Goal: Use online tool/utility: Utilize a website feature to perform a specific function

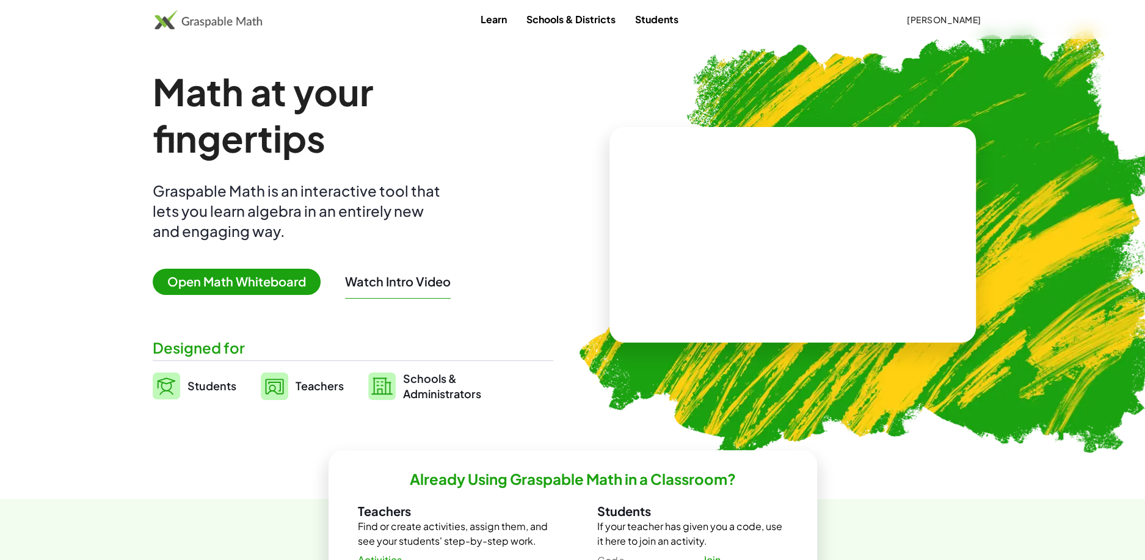
click at [212, 21] on img at bounding box center [209, 20] width 108 height 20
click at [236, 286] on span "Open Math Whiteboard" at bounding box center [237, 282] width 168 height 26
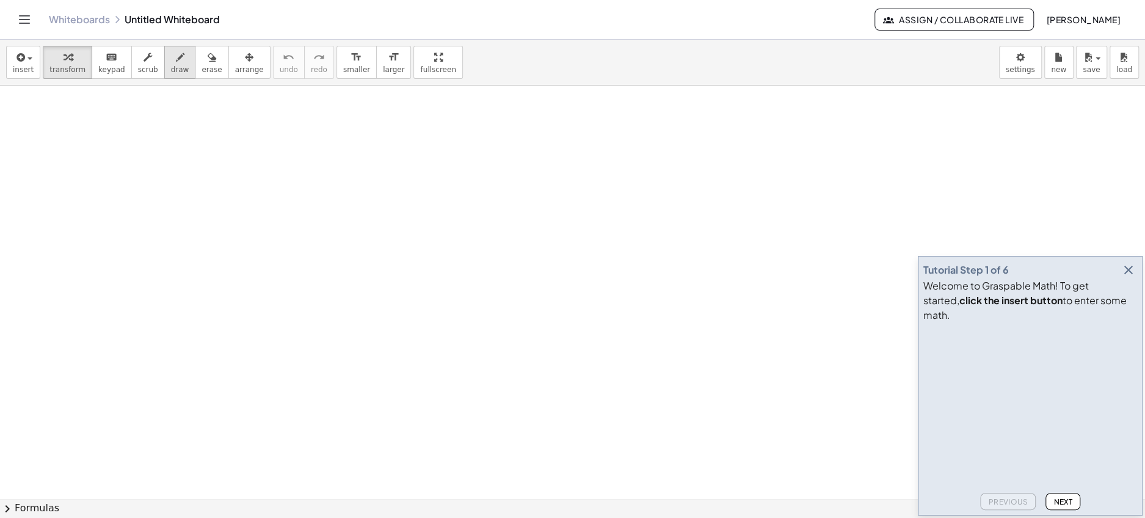
click at [171, 65] on span "draw" at bounding box center [180, 69] width 18 height 9
drag, startPoint x: 122, startPoint y: 138, endPoint x: 138, endPoint y: 167, distance: 32.8
drag, startPoint x: 161, startPoint y: 165, endPoint x: 170, endPoint y: 165, distance: 9.2
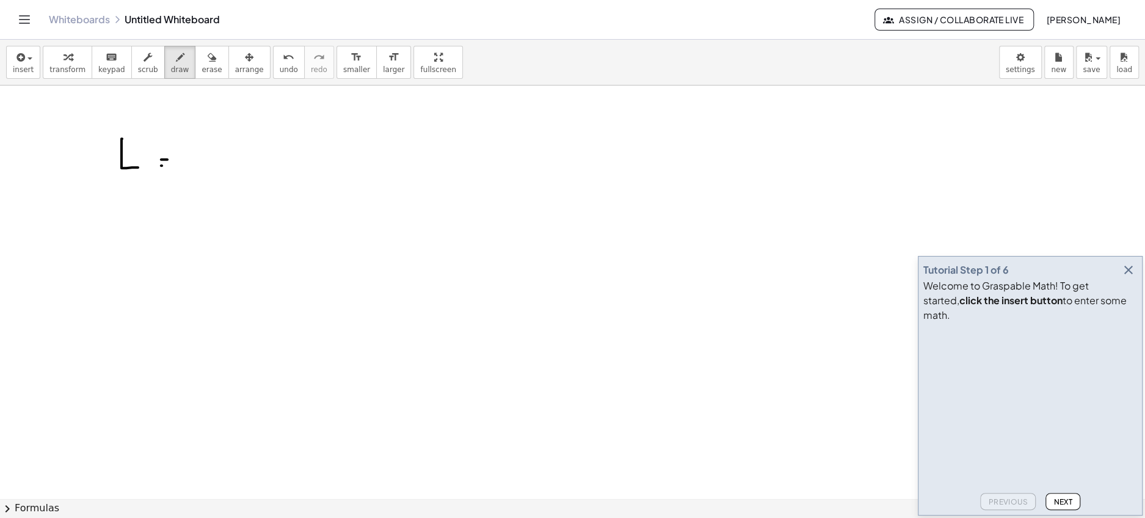
drag, startPoint x: 206, startPoint y: 137, endPoint x: 206, endPoint y: 169, distance: 31.8
drag, startPoint x: 205, startPoint y: 147, endPoint x: 222, endPoint y: 147, distance: 16.5
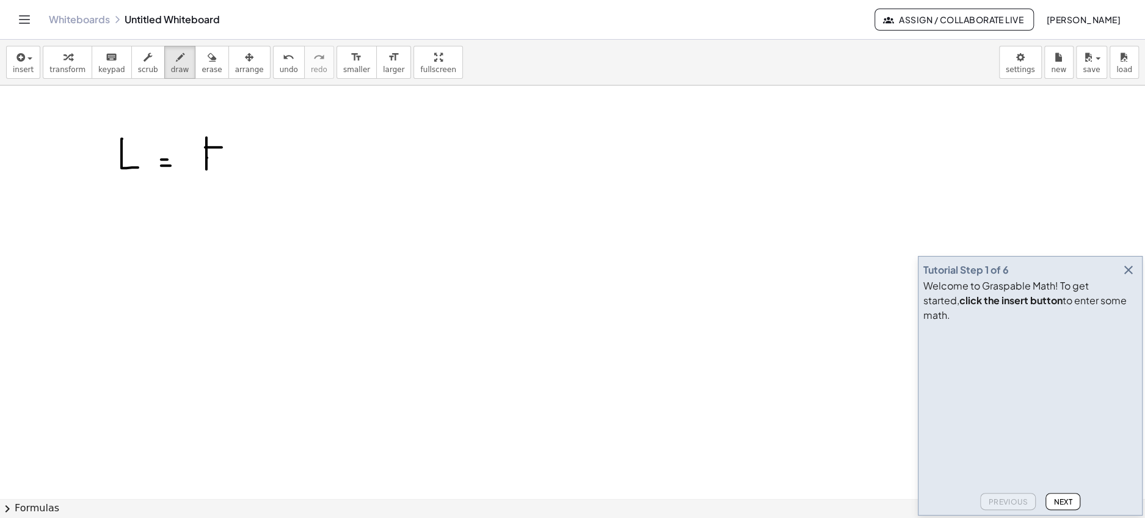
drag, startPoint x: 207, startPoint y: 157, endPoint x: 221, endPoint y: 157, distance: 14.0
drag, startPoint x: 277, startPoint y: 153, endPoint x: 275, endPoint y: 167, distance: 13.6
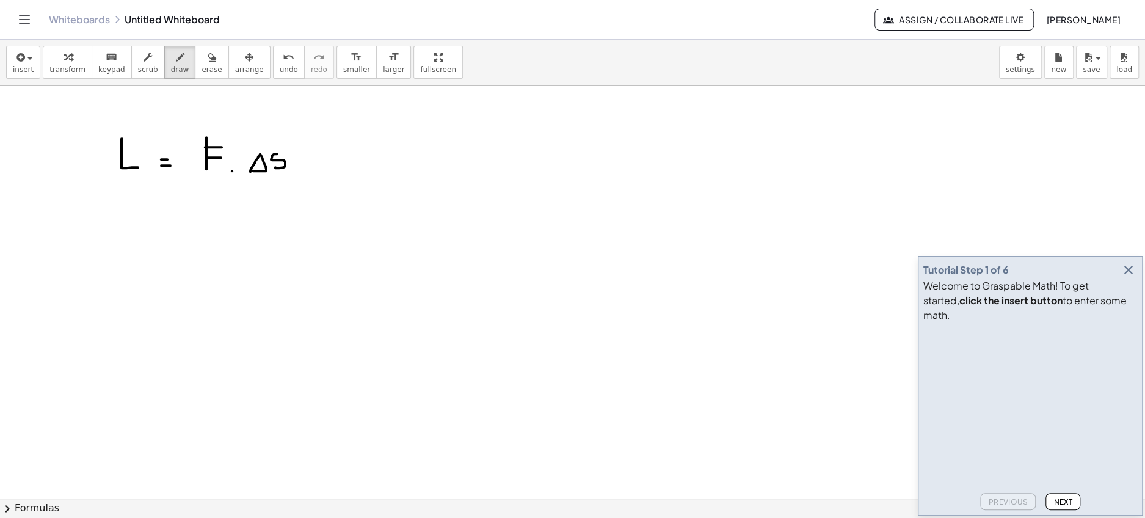
drag, startPoint x: 123, startPoint y: 266, endPoint x: 123, endPoint y: 299, distance: 33.6
drag, startPoint x: 112, startPoint y: 299, endPoint x: 138, endPoint y: 300, distance: 26.3
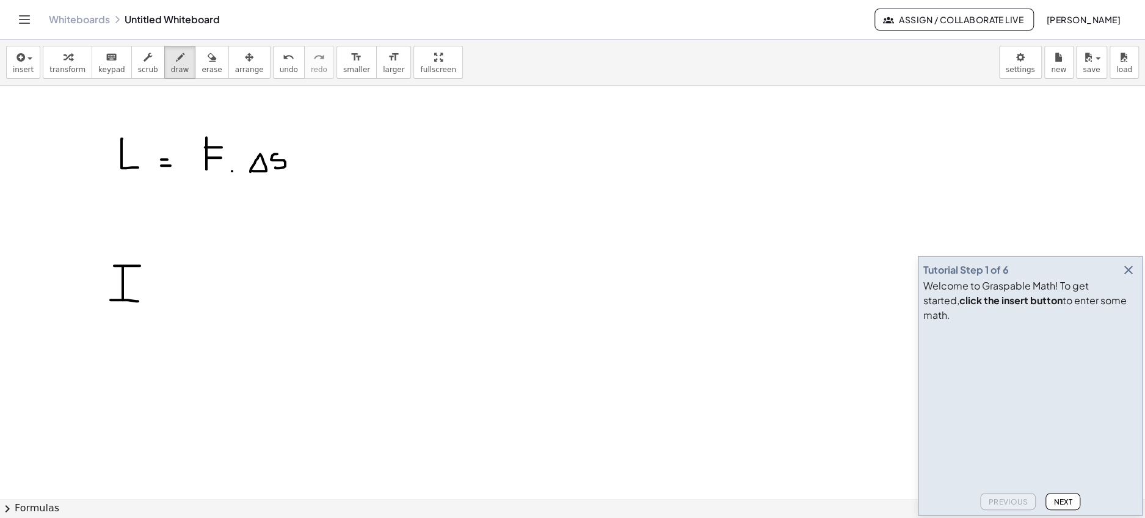
drag, startPoint x: 114, startPoint y: 265, endPoint x: 140, endPoint y: 265, distance: 25.7
drag, startPoint x: 178, startPoint y: 291, endPoint x: 191, endPoint y: 291, distance: 12.8
drag, startPoint x: 183, startPoint y: 296, endPoint x: 192, endPoint y: 296, distance: 9.8
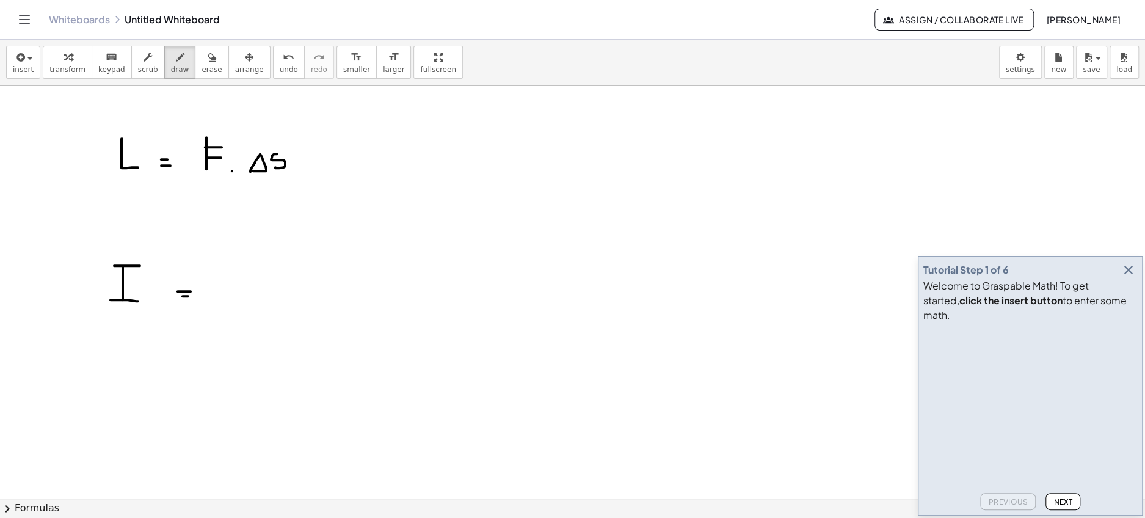
drag, startPoint x: 224, startPoint y: 270, endPoint x: 224, endPoint y: 297, distance: 27.5
drag, startPoint x: 224, startPoint y: 264, endPoint x: 241, endPoint y: 264, distance: 17.7
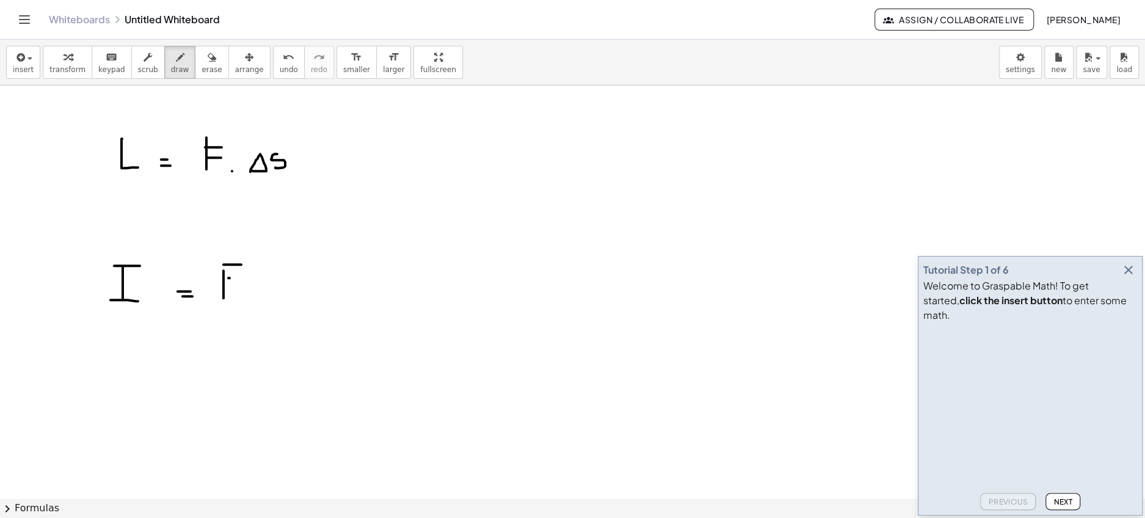
drag, startPoint x: 228, startPoint y: 277, endPoint x: 242, endPoint y: 277, distance: 14.0
drag, startPoint x: 295, startPoint y: 282, endPoint x: 304, endPoint y: 305, distance: 25.3
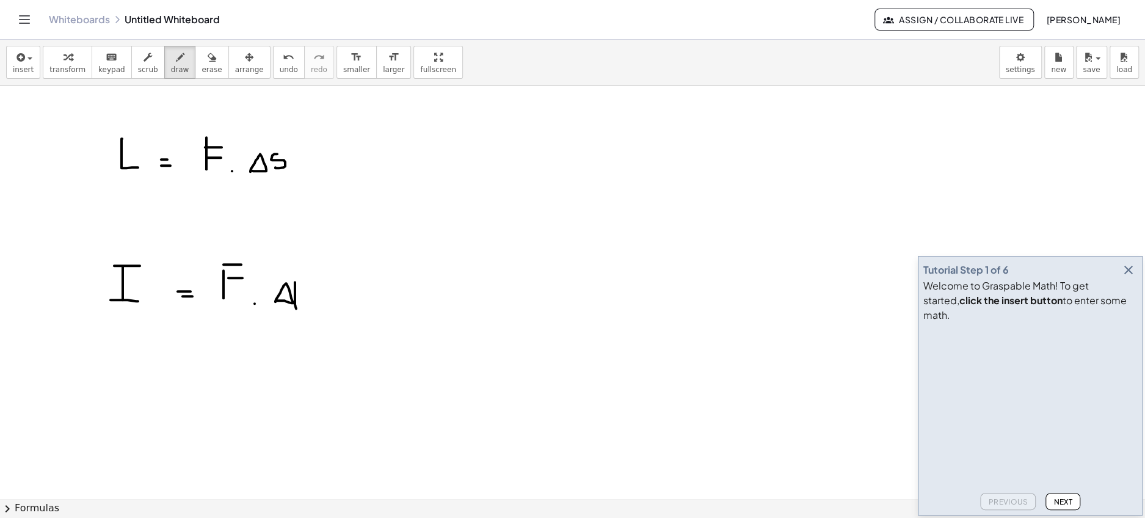
drag, startPoint x: 511, startPoint y: 114, endPoint x: 511, endPoint y: 214, distance: 100.2
drag, startPoint x: 479, startPoint y: 201, endPoint x: 664, endPoint y: 195, distance: 185.7
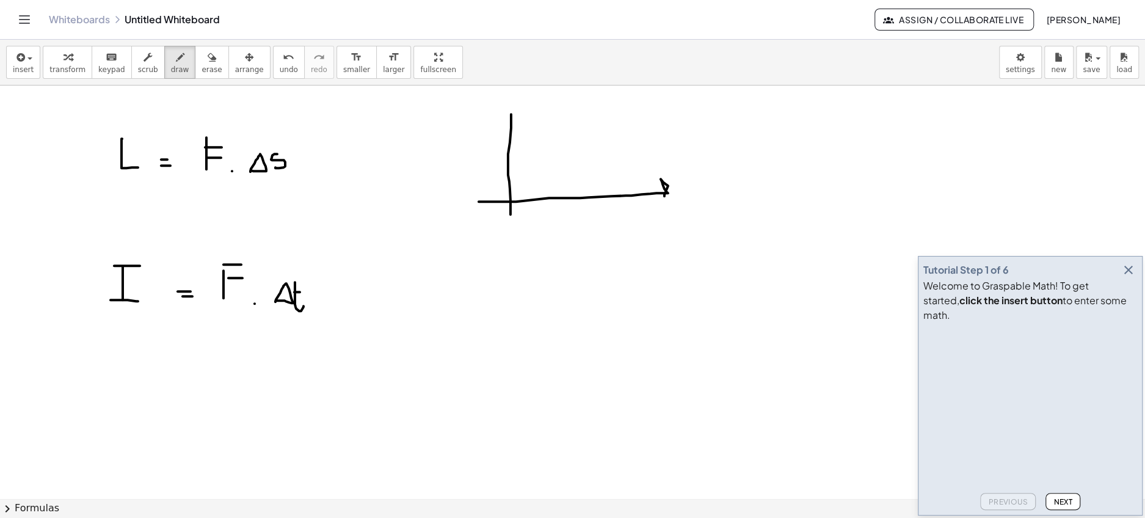
drag, startPoint x: 511, startPoint y: 115, endPoint x: 529, endPoint y: 117, distance: 19.0
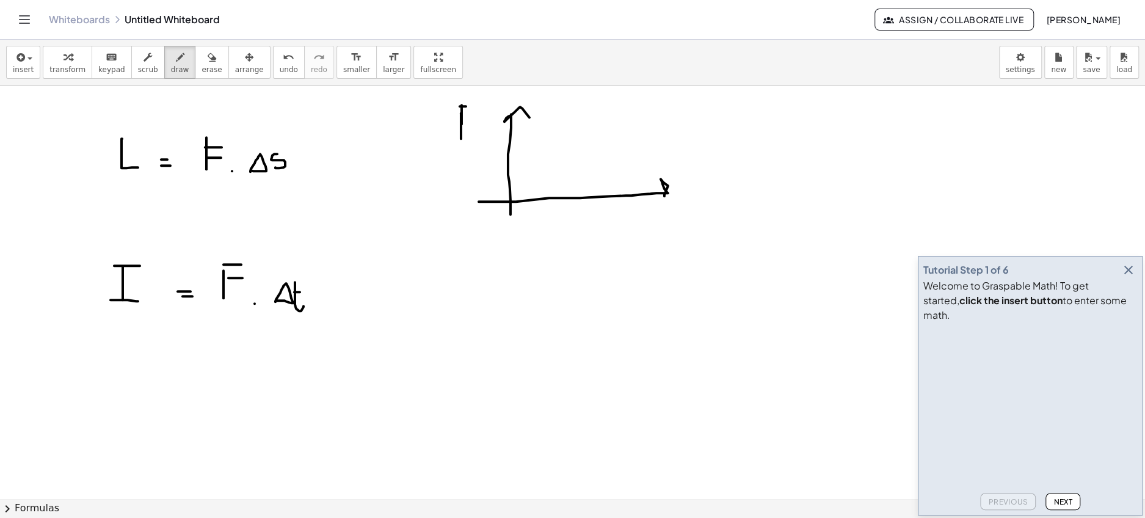
drag, startPoint x: 460, startPoint y: 106, endPoint x: 476, endPoint y: 106, distance: 15.9
drag, startPoint x: 463, startPoint y: 114, endPoint x: 476, endPoint y: 114, distance: 13.4
drag, startPoint x: 655, startPoint y: 205, endPoint x: 652, endPoint y: 222, distance: 17.4
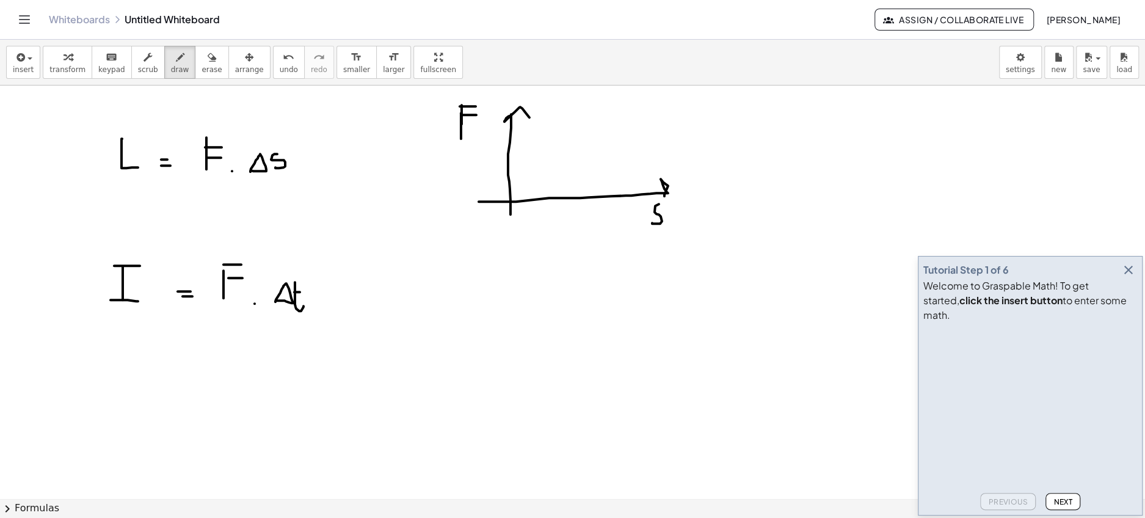
drag, startPoint x: 455, startPoint y: 333, endPoint x: 454, endPoint y: 442, distance: 109.3
drag, startPoint x: 413, startPoint y: 424, endPoint x: 636, endPoint y: 419, distance: 223.0
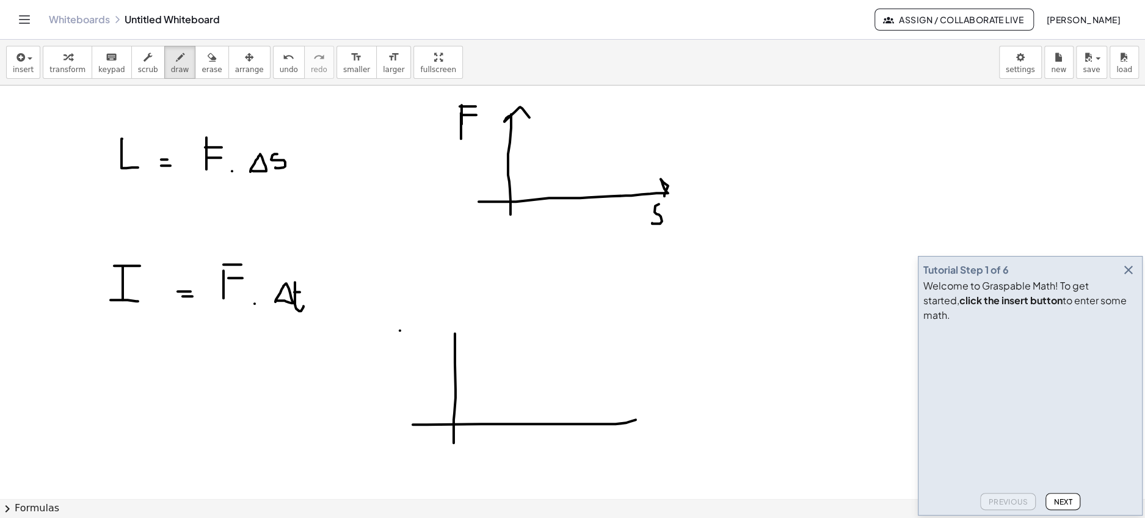
drag, startPoint x: 400, startPoint y: 330, endPoint x: 400, endPoint y: 362, distance: 31.8
drag, startPoint x: 400, startPoint y: 339, endPoint x: 417, endPoint y: 334, distance: 17.8
drag, startPoint x: 395, startPoint y: 349, endPoint x: 413, endPoint y: 349, distance: 18.3
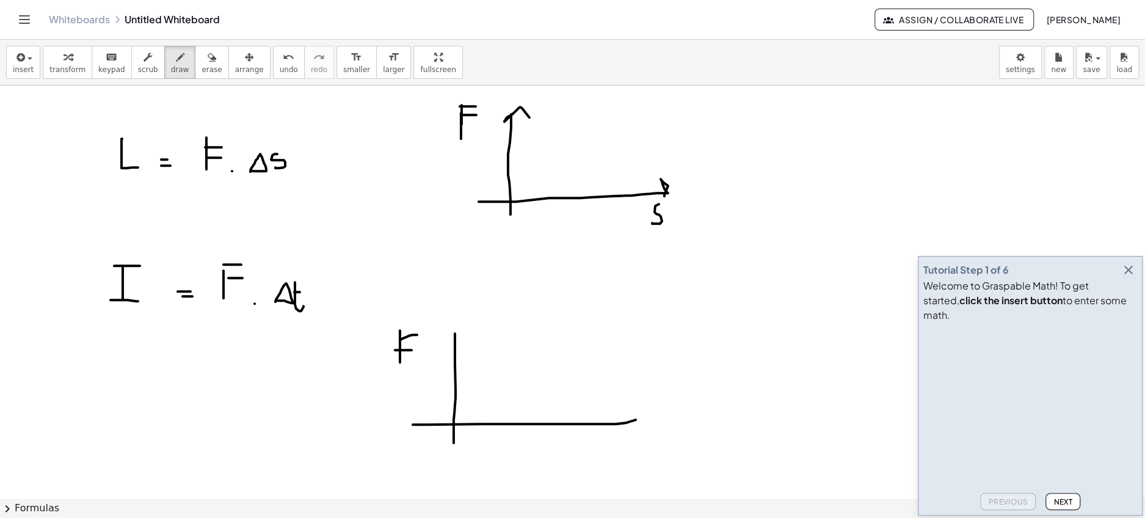
drag, startPoint x: 606, startPoint y: 443, endPoint x: 614, endPoint y: 459, distance: 17.8
drag, startPoint x: 596, startPoint y: 453, endPoint x: 611, endPoint y: 453, distance: 14.7
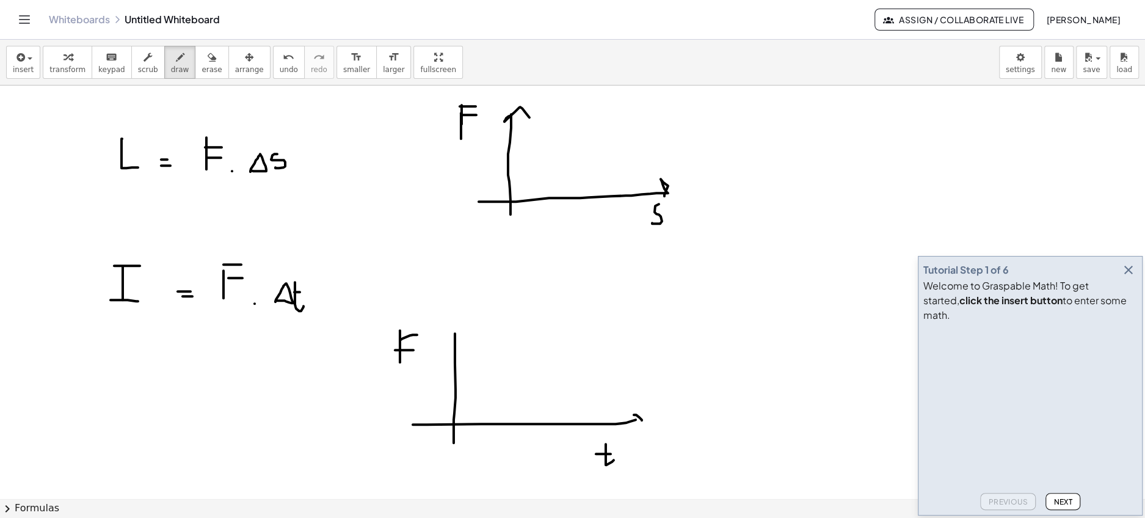
drag, startPoint x: 634, startPoint y: 414, endPoint x: 632, endPoint y: 427, distance: 13.0
drag, startPoint x: 455, startPoint y: 327, endPoint x: 470, endPoint y: 337, distance: 17.6
drag
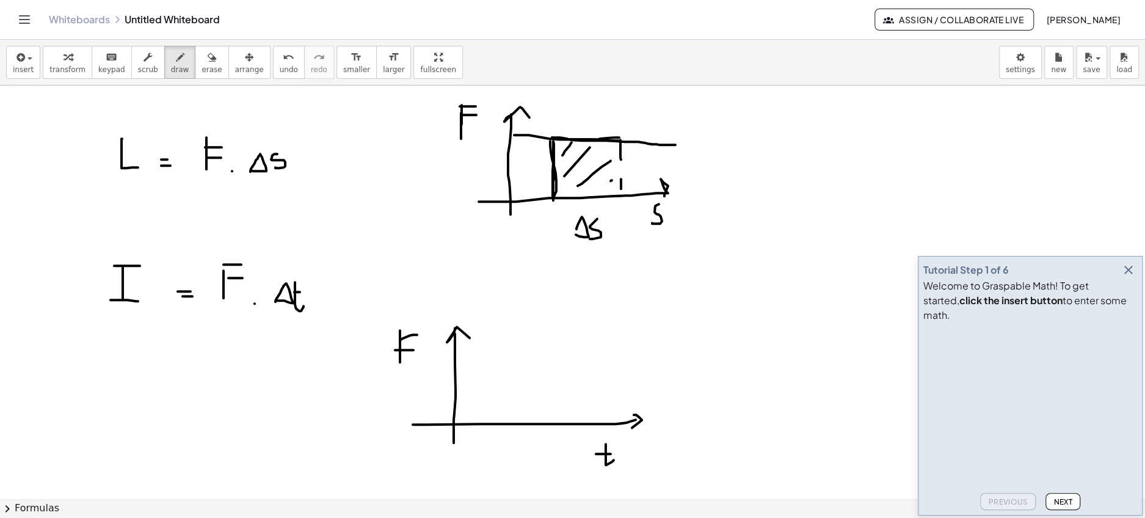
drag, startPoint x: 460, startPoint y: 368, endPoint x: 616, endPoint y: 373, distance: 155.8
drag, startPoint x: 501, startPoint y: 369, endPoint x: 498, endPoint y: 412, distance: 42.2
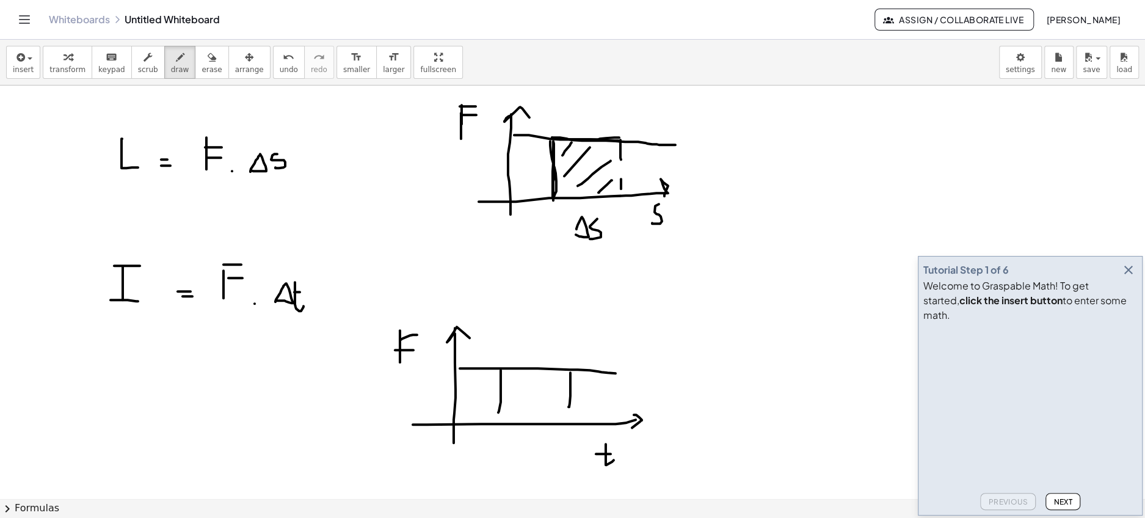
drag, startPoint x: 570, startPoint y: 372, endPoint x: 569, endPoint y: 407, distance: 34.9
drag, startPoint x: 495, startPoint y: 443, endPoint x: 504, endPoint y: 460, distance: 19.9
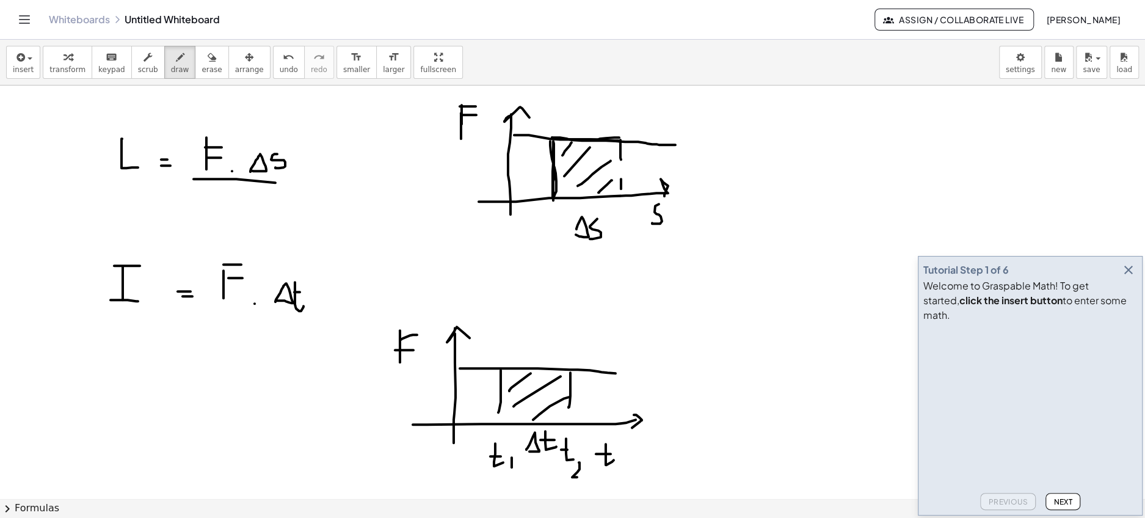
click at [1129, 277] on icon "button" at bounding box center [1128, 270] width 15 height 15
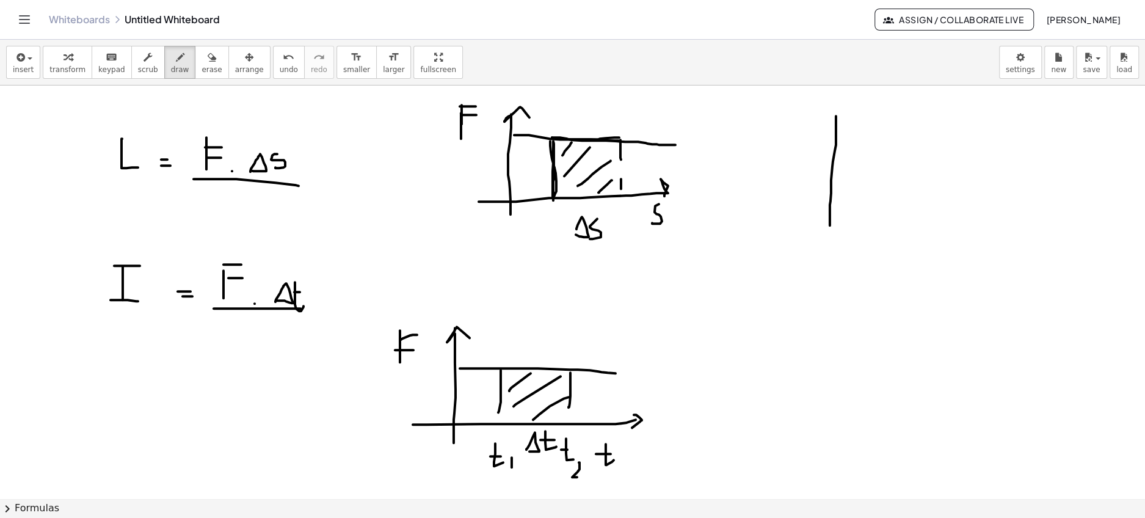
drag, startPoint x: 836, startPoint y: 115, endPoint x: 829, endPoint y: 227, distance: 111.4
drag, startPoint x: 837, startPoint y: 111, endPoint x: 848, endPoint y: 114, distance: 11.4
drag, startPoint x: 795, startPoint y: 203, endPoint x: 1059, endPoint y: 208, distance: 263.9
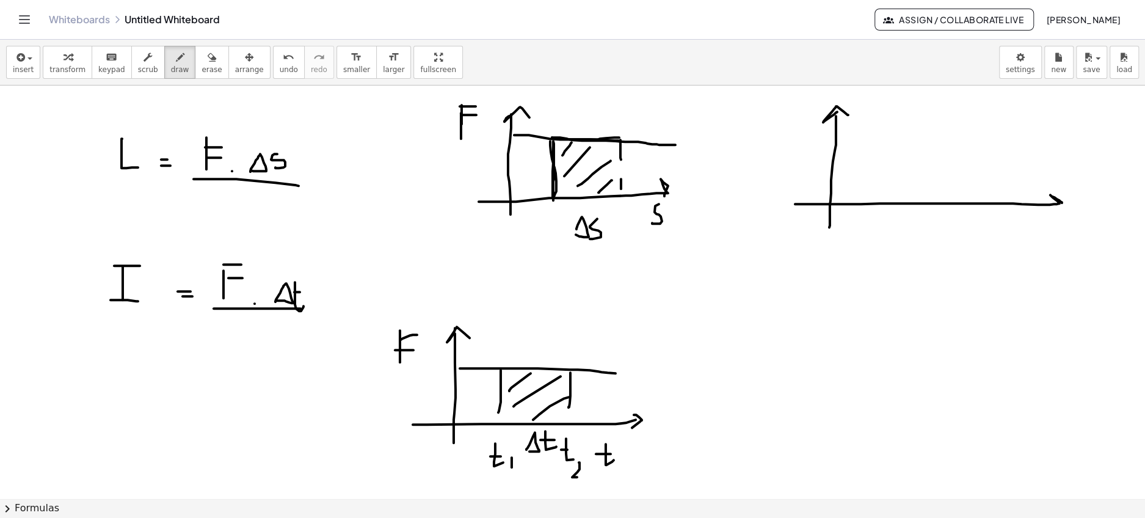
drag, startPoint x: 236, startPoint y: 129, endPoint x: 226, endPoint y: 112, distance: 19.5
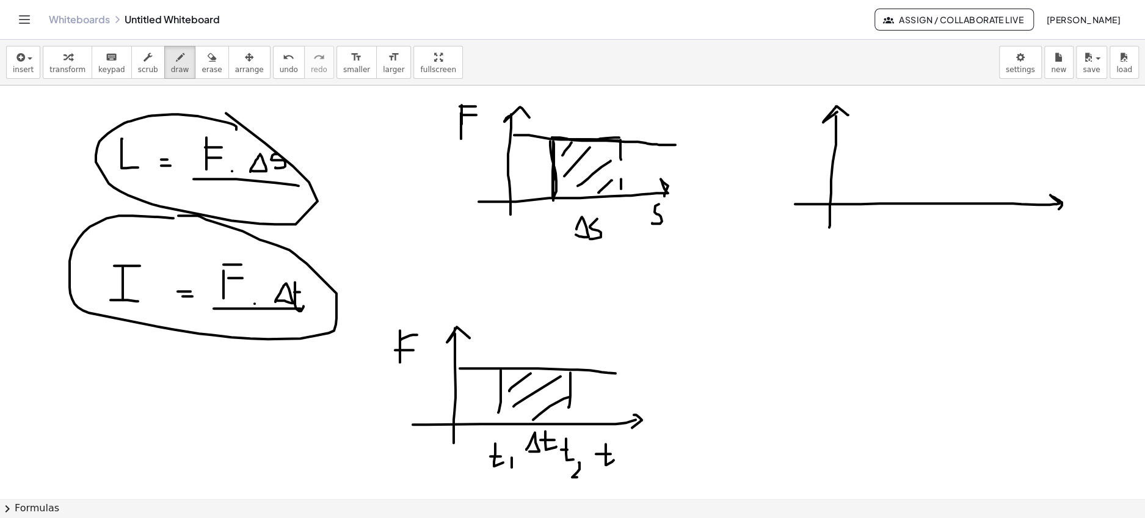
drag, startPoint x: 846, startPoint y: 159, endPoint x: 1060, endPoint y: 165, distance: 214.4
drag, startPoint x: 859, startPoint y: 150, endPoint x: 856, endPoint y: 184, distance: 34.3
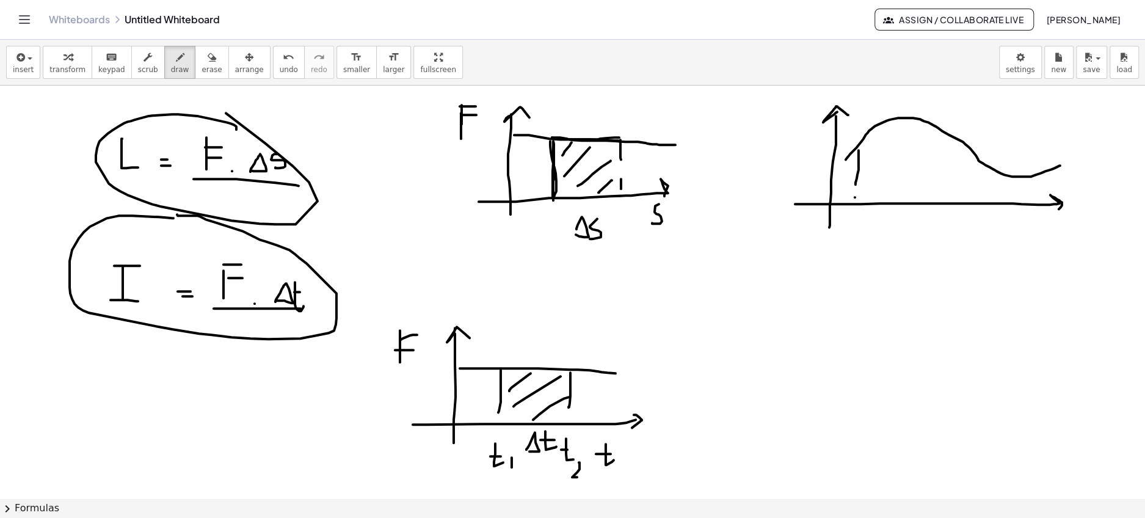
drag, startPoint x: 855, startPoint y: 197, endPoint x: 855, endPoint y: 208, distance: 11.0
drag, startPoint x: 1000, startPoint y: 176, endPoint x: 1000, endPoint y: 183, distance: 6.7
drag, startPoint x: 1000, startPoint y: 192, endPoint x: 1000, endPoint y: 200, distance: 7.9
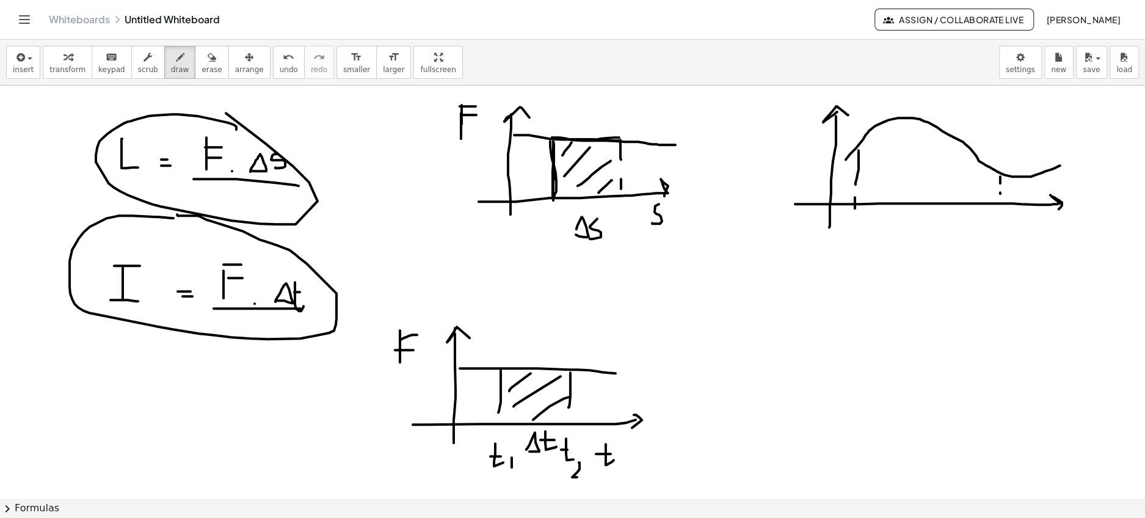
drag, startPoint x: 855, startPoint y: 217, endPoint x: 850, endPoint y: 236, distance: 19.7
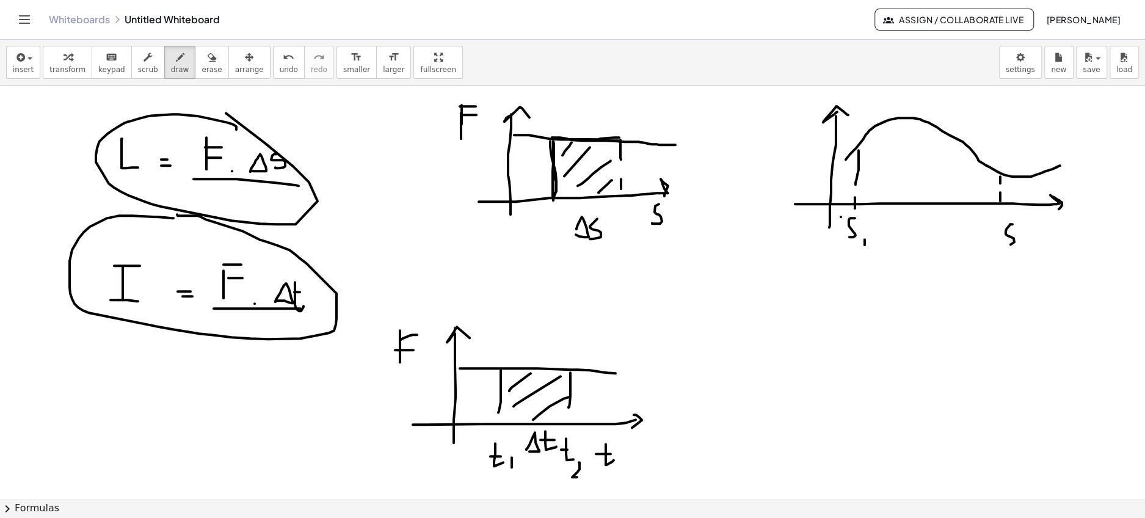
drag, startPoint x: 1013, startPoint y: 224, endPoint x: 999, endPoint y: 244, distance: 24.7
drag, startPoint x: 1023, startPoint y: 244, endPoint x: 1038, endPoint y: 256, distance: 18.7
drag, startPoint x: 915, startPoint y: 126, endPoint x: 876, endPoint y: 159, distance: 51.2
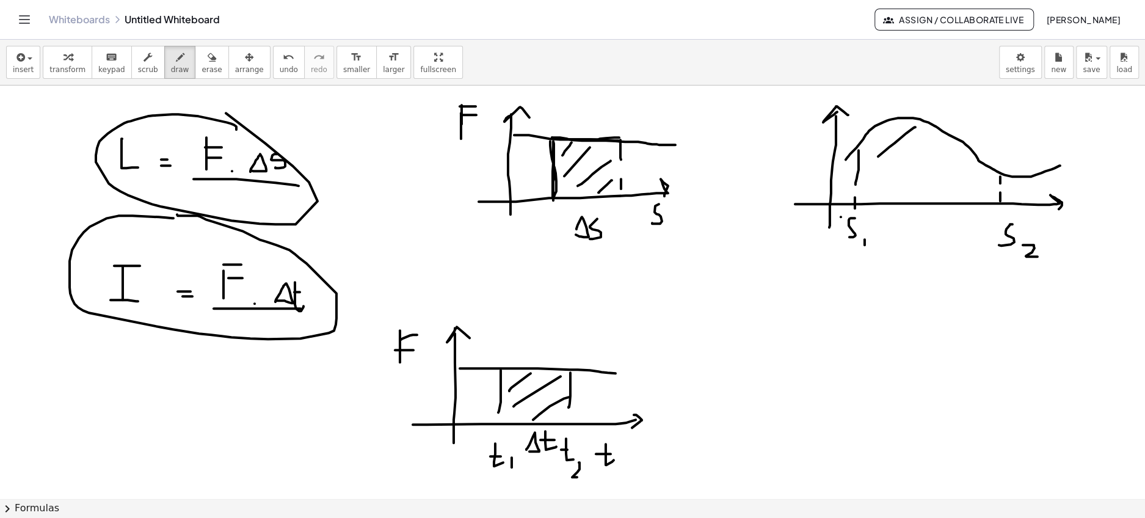
drag, startPoint x: 955, startPoint y: 140, endPoint x: 879, endPoint y: 191, distance: 90.8
drag, startPoint x: 981, startPoint y: 169, endPoint x: 956, endPoint y: 186, distance: 30.3
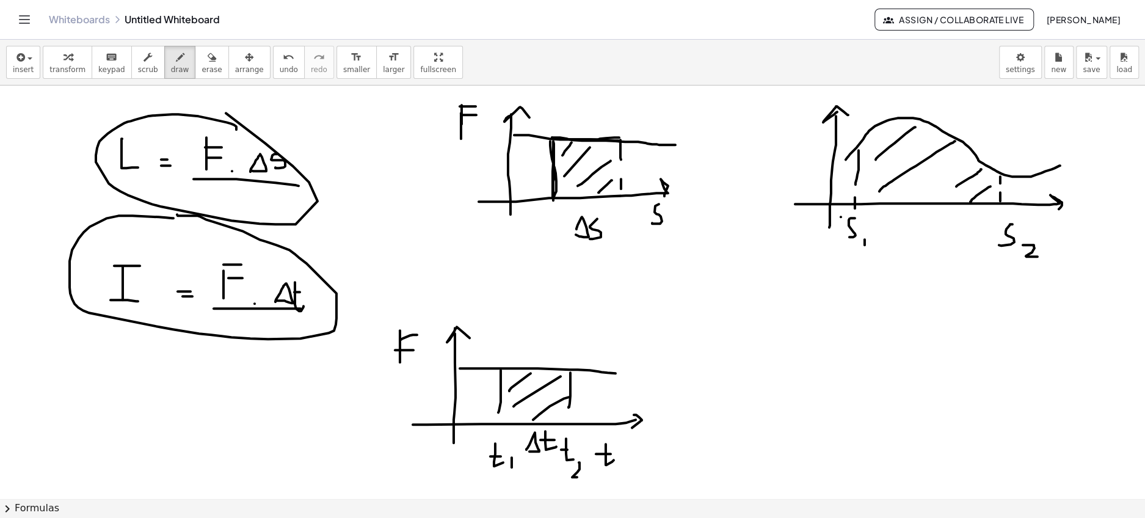
drag, startPoint x: 991, startPoint y: 186, endPoint x: 970, endPoint y: 201, distance: 25.3
drag, startPoint x: 796, startPoint y: 277, endPoint x: 796, endPoint y: 307, distance: 30.5
drag, startPoint x: 796, startPoint y: 307, endPoint x: 815, endPoint y: 307, distance: 18.9
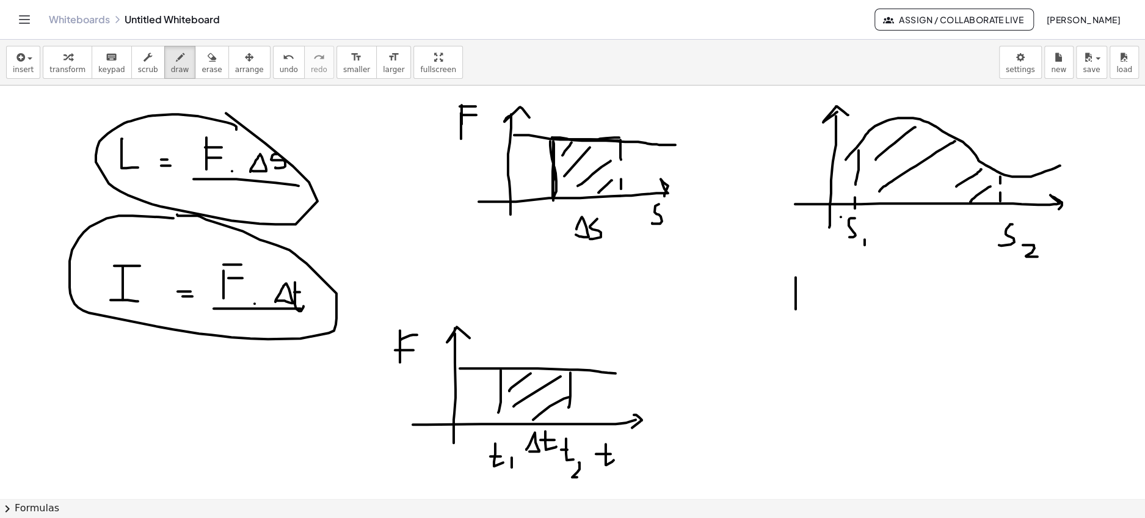
drag, startPoint x: 843, startPoint y: 303, endPoint x: 855, endPoint y: 303, distance: 11.6
drag, startPoint x: 842, startPoint y: 311, endPoint x: 857, endPoint y: 311, distance: 15.3
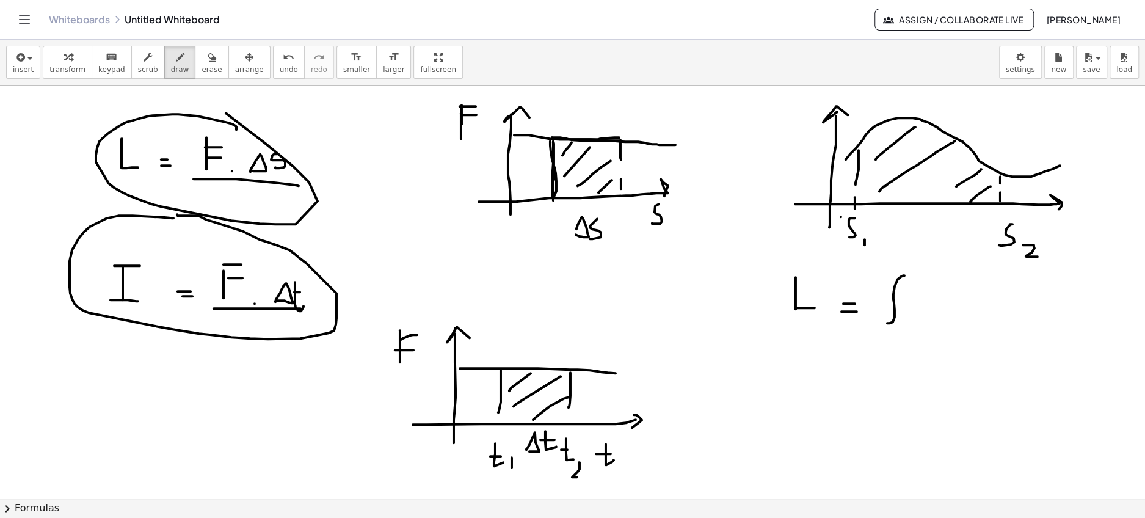
drag, startPoint x: 904, startPoint y: 275, endPoint x: 885, endPoint y: 322, distance: 51.5
drag, startPoint x: 920, startPoint y: 294, endPoint x: 922, endPoint y: 315, distance: 20.9
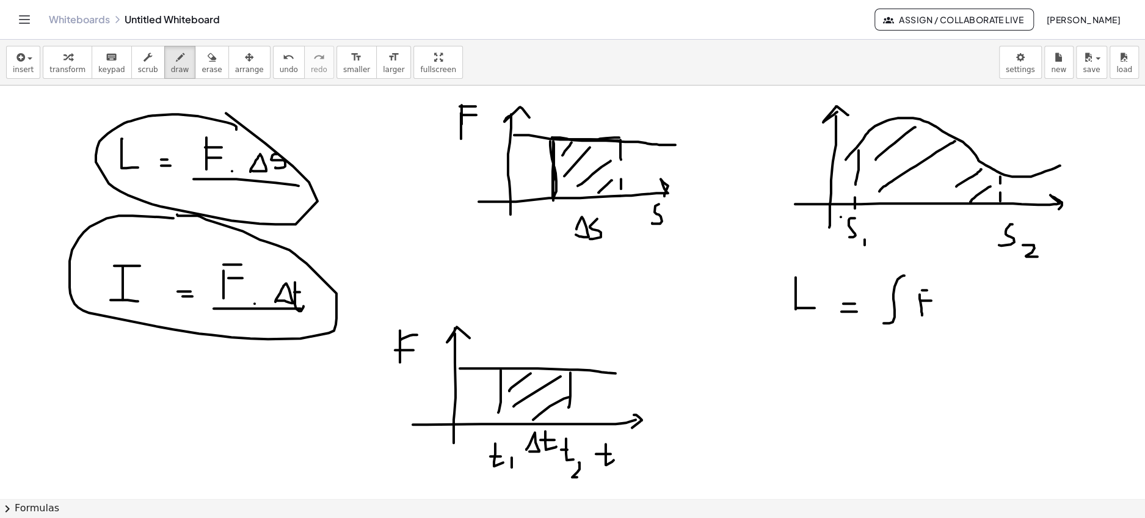
drag, startPoint x: 920, startPoint y: 300, endPoint x: 935, endPoint y: 300, distance: 14.7
drag, startPoint x: 973, startPoint y: 279, endPoint x: 978, endPoint y: 308, distance: 29.7
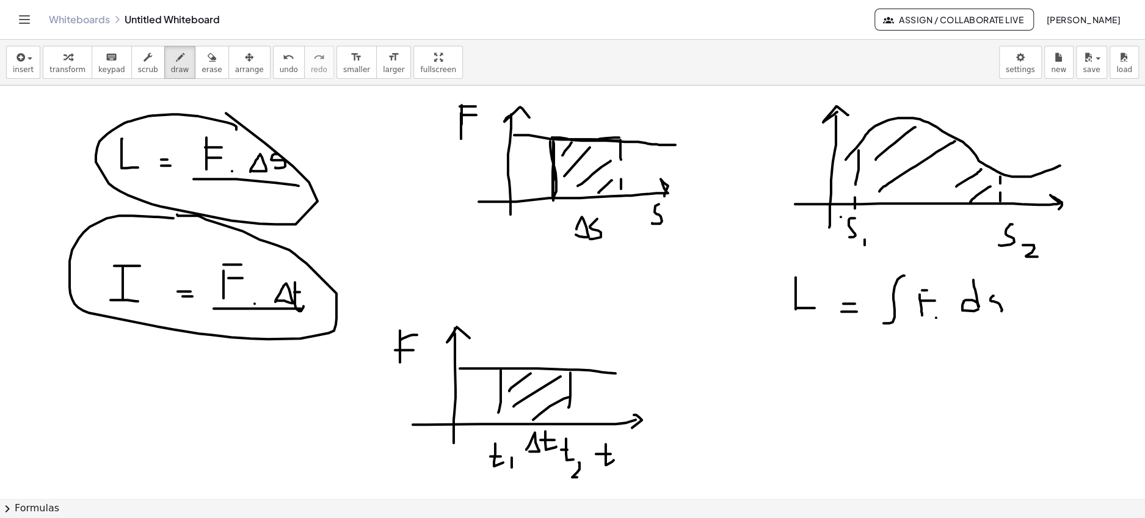
drag, startPoint x: 994, startPoint y: 295, endPoint x: 991, endPoint y: 311, distance: 16.2
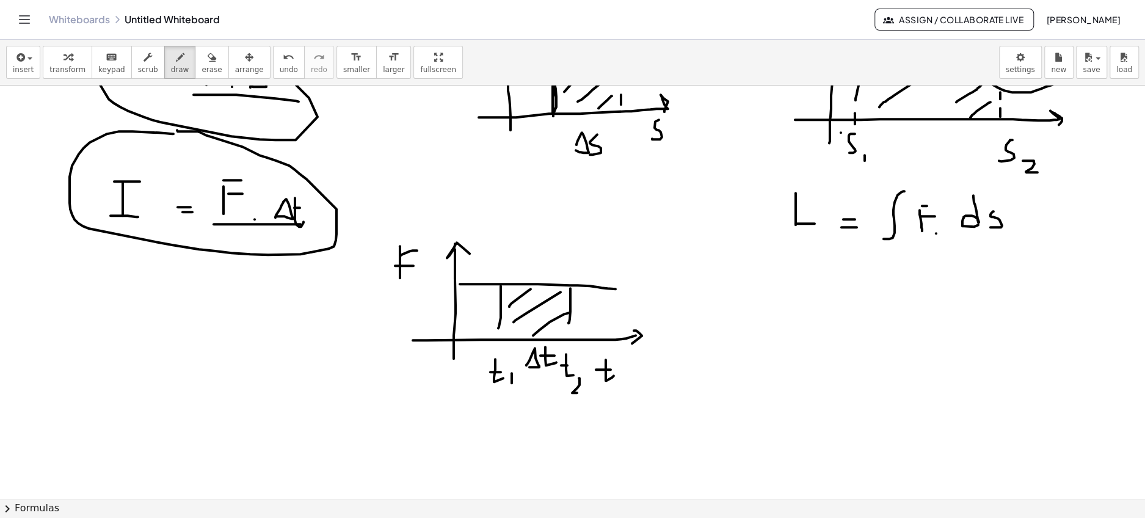
scroll to position [100, 0]
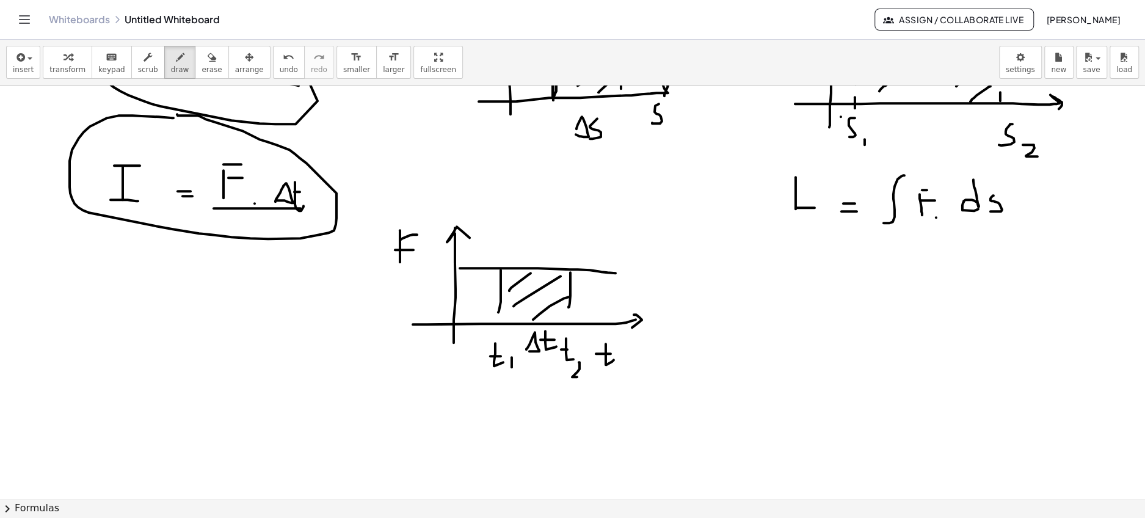
click at [807, 279] on div at bounding box center [572, 480] width 1145 height 991
drag, startPoint x: 807, startPoint y: 279, endPoint x: 794, endPoint y: 406, distance: 127.7
click at [794, 406] on div at bounding box center [572, 480] width 1145 height 991
drag, startPoint x: 805, startPoint y: 269, endPoint x: 828, endPoint y: 286, distance: 29.2
click at [828, 286] on div at bounding box center [572, 480] width 1145 height 991
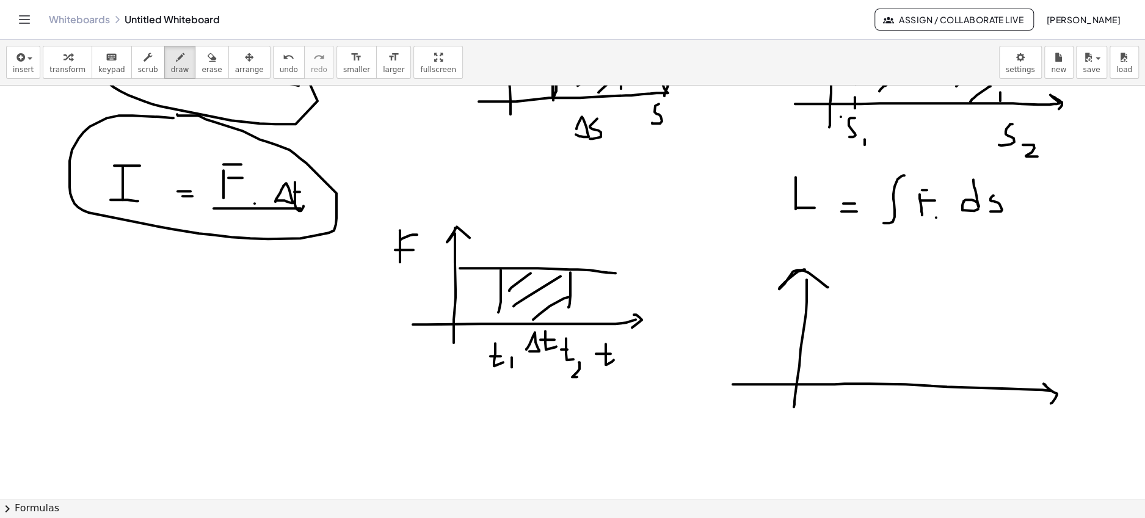
drag, startPoint x: 733, startPoint y: 384, endPoint x: 1050, endPoint y: 404, distance: 318.3
click at [1050, 404] on div at bounding box center [572, 480] width 1145 height 991
drag, startPoint x: 804, startPoint y: 329, endPoint x: 1066, endPoint y: 333, distance: 262.6
click at [1066, 333] on div at bounding box center [572, 480] width 1145 height 991
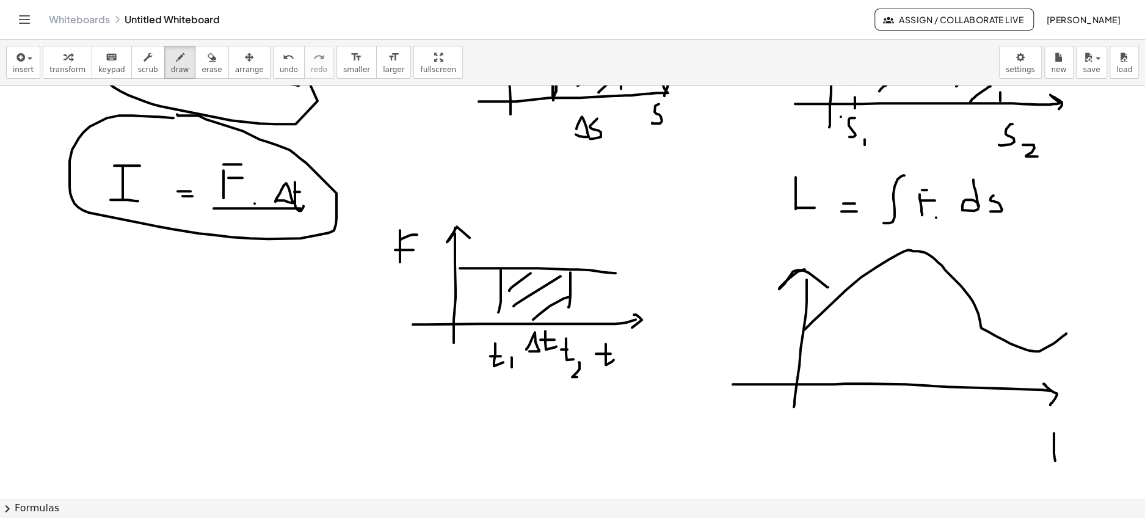
drag, startPoint x: 1054, startPoint y: 432, endPoint x: 1062, endPoint y: 460, distance: 29.2
click at [1062, 460] on div at bounding box center [572, 480] width 1145 height 991
drag, startPoint x: 1041, startPoint y: 442, endPoint x: 1064, endPoint y: 442, distance: 23.2
click at [1064, 442] on div at bounding box center [572, 480] width 1145 height 991
click at [708, 250] on div at bounding box center [572, 480] width 1145 height 991
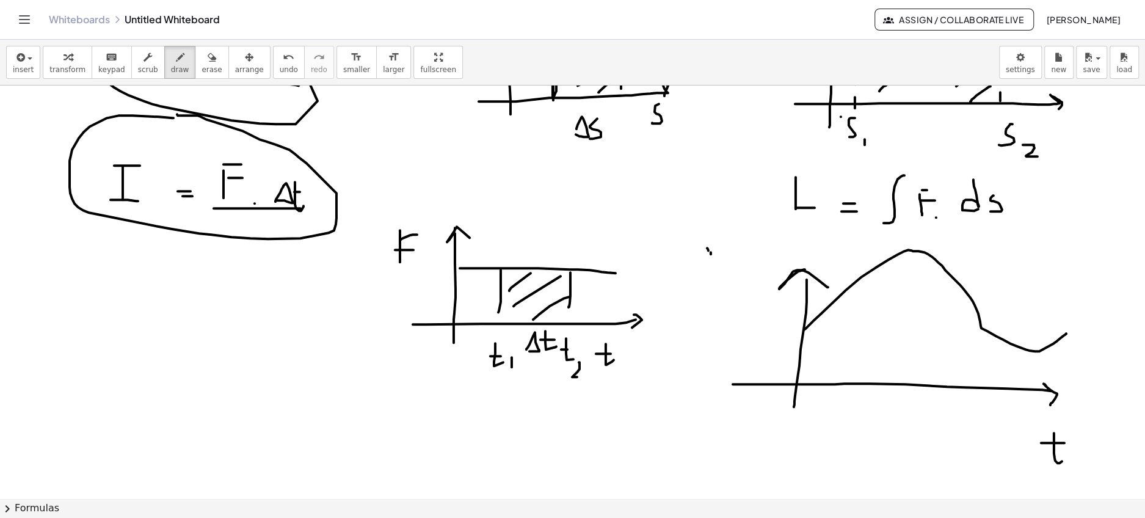
drag, startPoint x: 711, startPoint y: 252, endPoint x: 711, endPoint y: 290, distance: 38.5
click at [711, 294] on div at bounding box center [572, 480] width 1145 height 991
drag, startPoint x: 712, startPoint y: 245, endPoint x: 730, endPoint y: 245, distance: 17.7
click at [730, 245] on div at bounding box center [572, 480] width 1145 height 991
drag, startPoint x: 711, startPoint y: 262, endPoint x: 730, endPoint y: 262, distance: 19.5
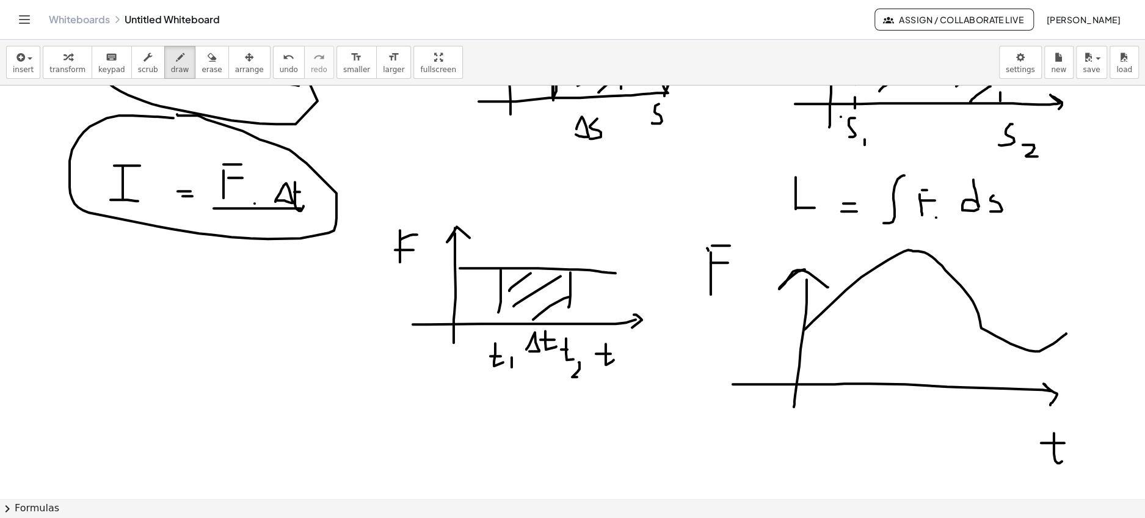
click at [730, 262] on div at bounding box center [572, 480] width 1145 height 991
drag, startPoint x: 837, startPoint y: 297, endPoint x: 837, endPoint y: 313, distance: 15.3
click at [837, 304] on div at bounding box center [572, 480] width 1145 height 991
drag, startPoint x: 839, startPoint y: 332, endPoint x: 839, endPoint y: 341, distance: 9.2
click at [839, 341] on div at bounding box center [572, 480] width 1145 height 991
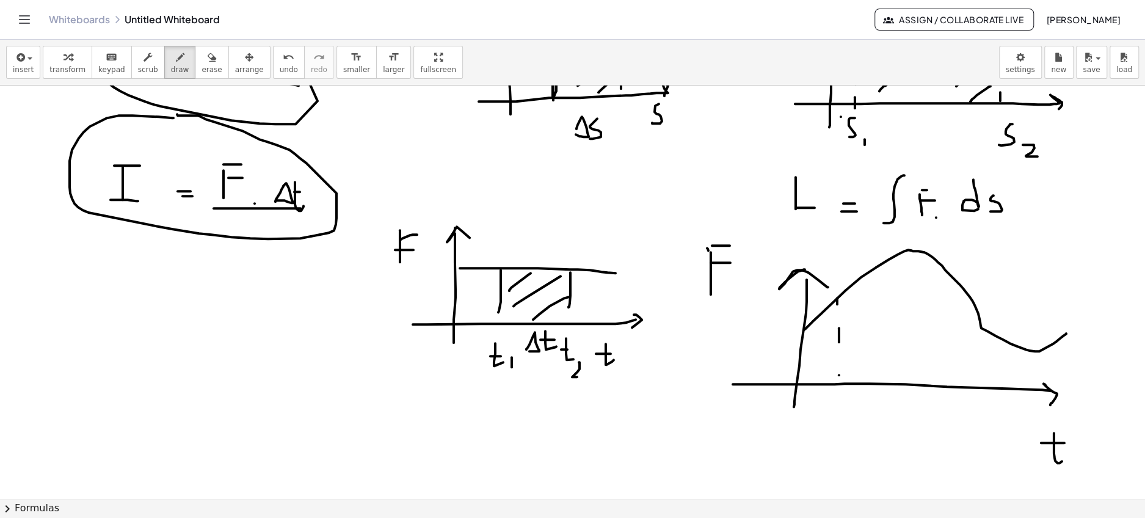
drag, startPoint x: 839, startPoint y: 374, endPoint x: 839, endPoint y: 386, distance: 11.6
click at [839, 380] on div at bounding box center [572, 480] width 1145 height 991
drag, startPoint x: 994, startPoint y: 344, endPoint x: 994, endPoint y: 357, distance: 12.2
click at [994, 357] on div at bounding box center [572, 480] width 1145 height 991
drag, startPoint x: 994, startPoint y: 371, endPoint x: 994, endPoint y: 391, distance: 20.2
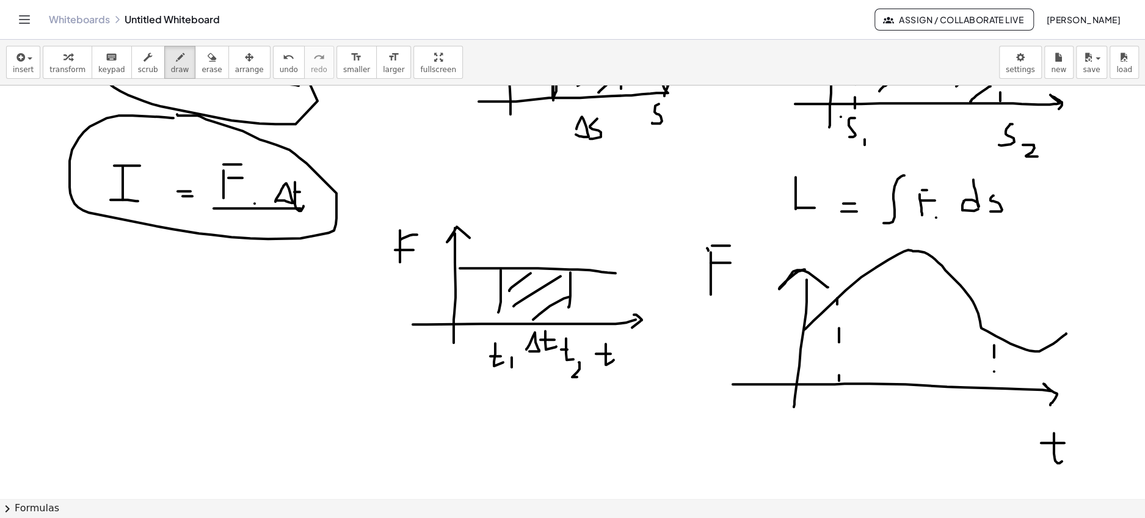
click at [994, 390] on div at bounding box center [572, 480] width 1145 height 991
drag, startPoint x: 913, startPoint y: 257, endPoint x: 867, endPoint y: 309, distance: 69.6
click at [867, 309] on div at bounding box center [572, 480] width 1145 height 991
click at [932, 296] on div at bounding box center [572, 480] width 1145 height 991
drag, startPoint x: 951, startPoint y: 288, endPoint x: 866, endPoint y: 359, distance: 110.6
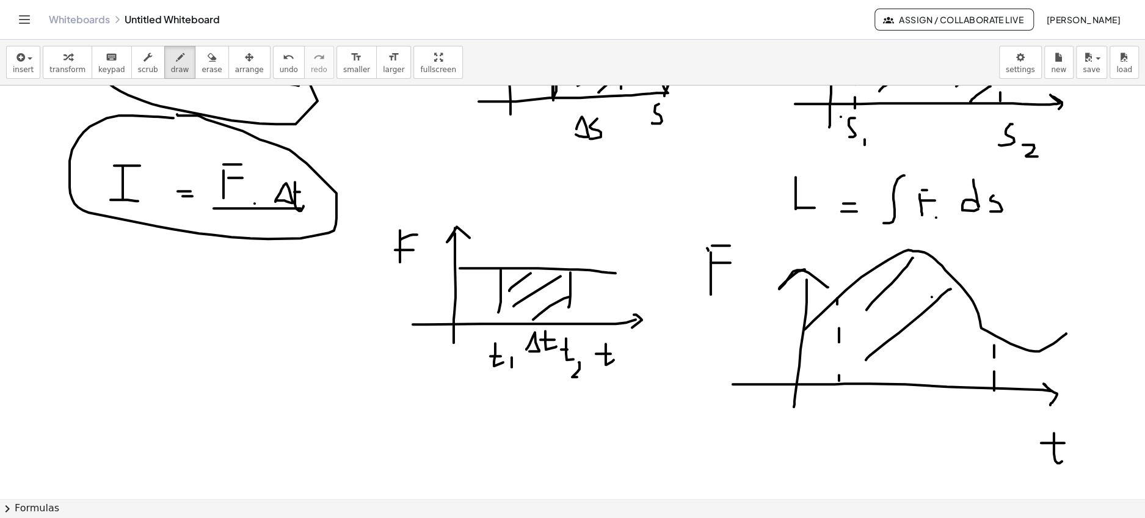
click at [866, 359] on div at bounding box center [572, 480] width 1145 height 991
drag, startPoint x: 989, startPoint y: 330, endPoint x: 921, endPoint y: 394, distance: 93.3
click at [921, 394] on div at bounding box center [572, 480] width 1145 height 991
drag, startPoint x: 919, startPoint y: 318, endPoint x: 922, endPoint y: 351, distance: 32.5
click at [922, 351] on div at bounding box center [572, 480] width 1145 height 991
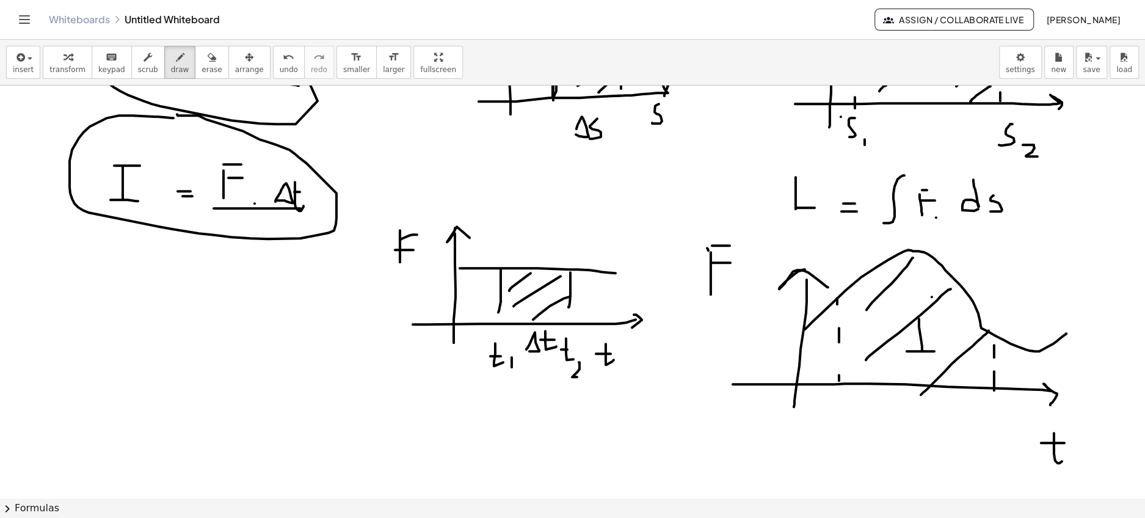
drag, startPoint x: 907, startPoint y: 351, endPoint x: 939, endPoint y: 351, distance: 32.4
click at [939, 351] on div at bounding box center [572, 480] width 1145 height 991
drag, startPoint x: 908, startPoint y: 310, endPoint x: 941, endPoint y: 310, distance: 33.0
click at [941, 310] on div at bounding box center [572, 480] width 1145 height 991
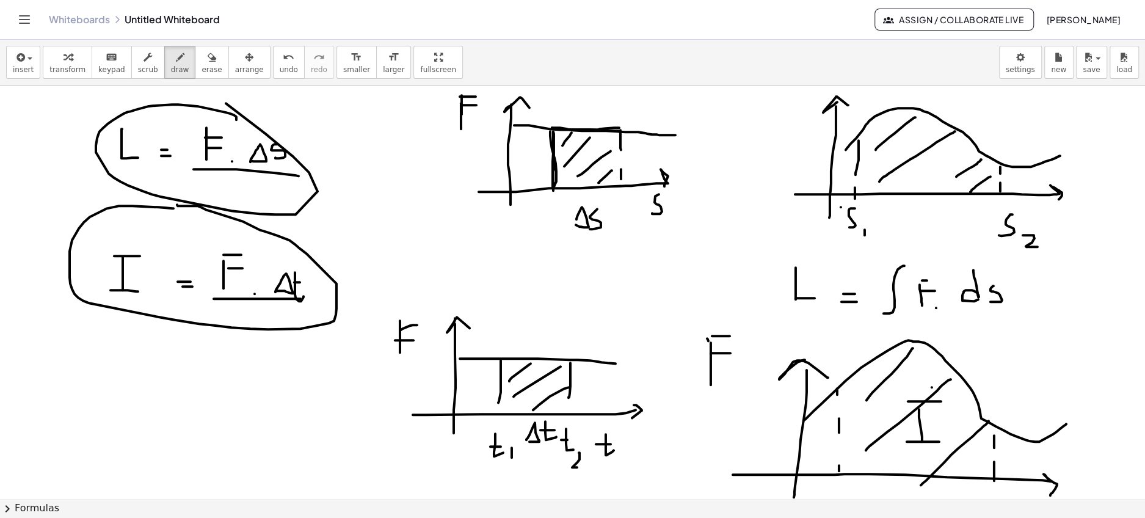
scroll to position [0, 0]
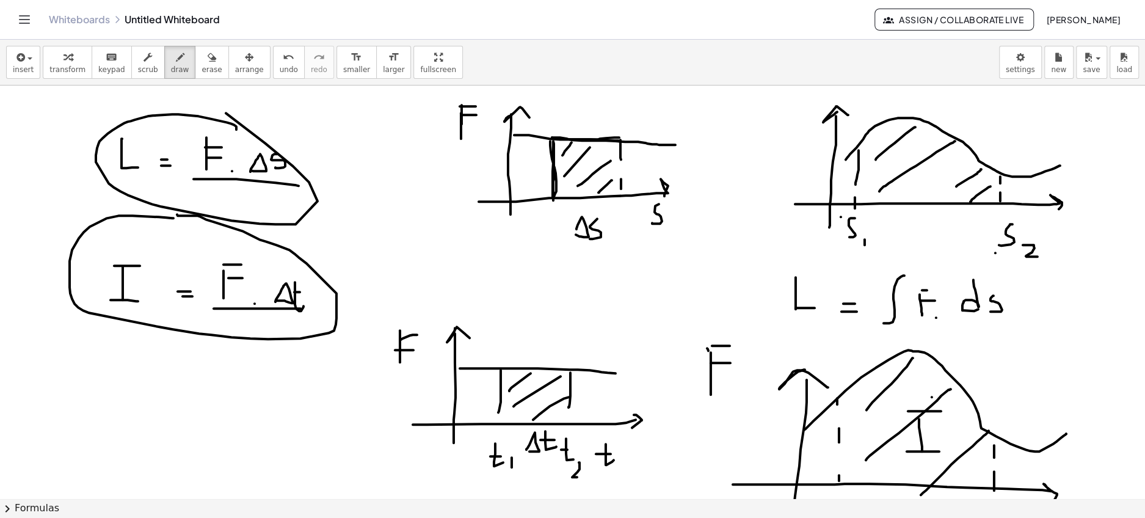
drag, startPoint x: 912, startPoint y: 168, endPoint x: 931, endPoint y: 186, distance: 25.9
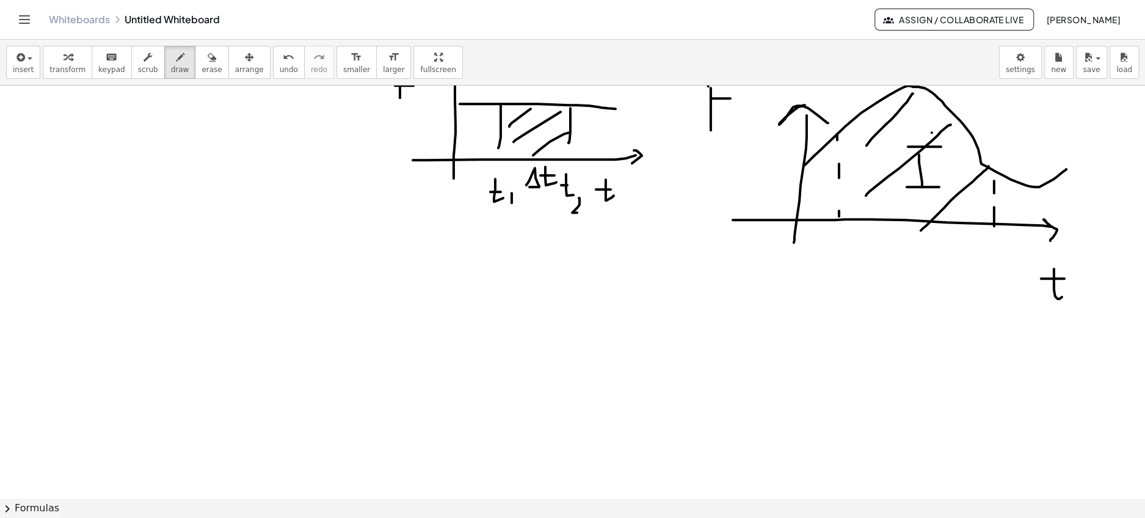
scroll to position [272, 0]
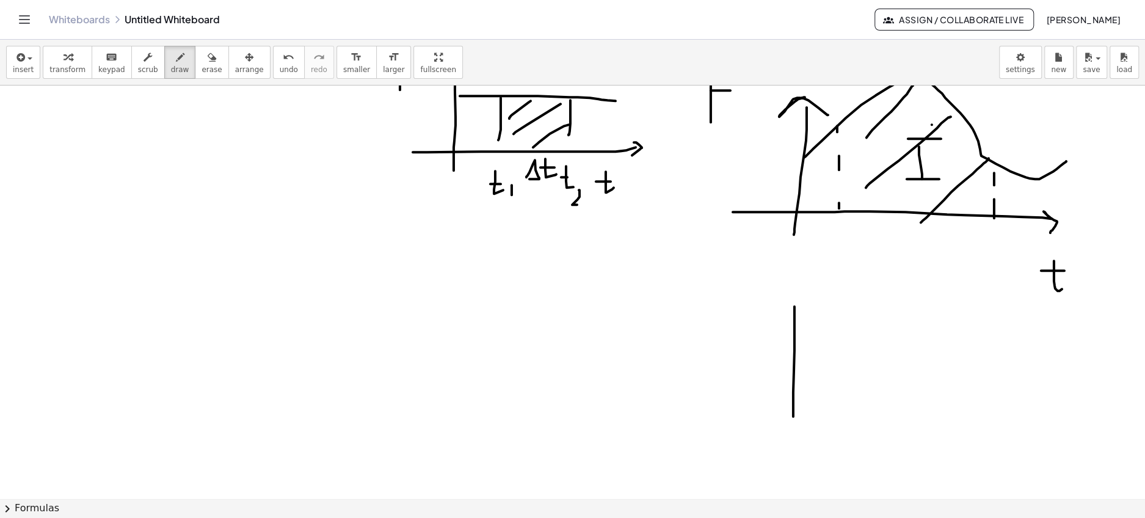
drag, startPoint x: 795, startPoint y: 305, endPoint x: 793, endPoint y: 426, distance: 120.3
click at [793, 426] on div at bounding box center [572, 308] width 1145 height 991
drag, startPoint x: 798, startPoint y: 304, endPoint x: 803, endPoint y: 311, distance: 9.2
click at [803, 311] on div at bounding box center [572, 308] width 1145 height 991
drag, startPoint x: 735, startPoint y: 380, endPoint x: 1039, endPoint y: 367, distance: 303.8
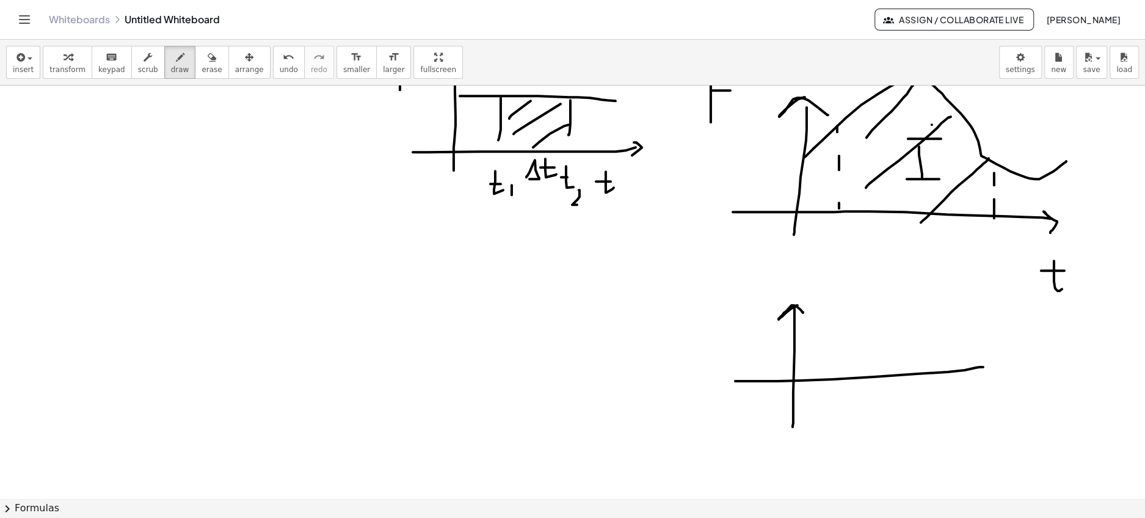
click at [1039, 367] on div at bounding box center [572, 308] width 1145 height 991
drag, startPoint x: 807, startPoint y: 379, endPoint x: 972, endPoint y: 369, distance: 164.6
click at [972, 369] on div at bounding box center [572, 308] width 1145 height 991
drag, startPoint x: 852, startPoint y: 324, endPoint x: 834, endPoint y: 351, distance: 32.7
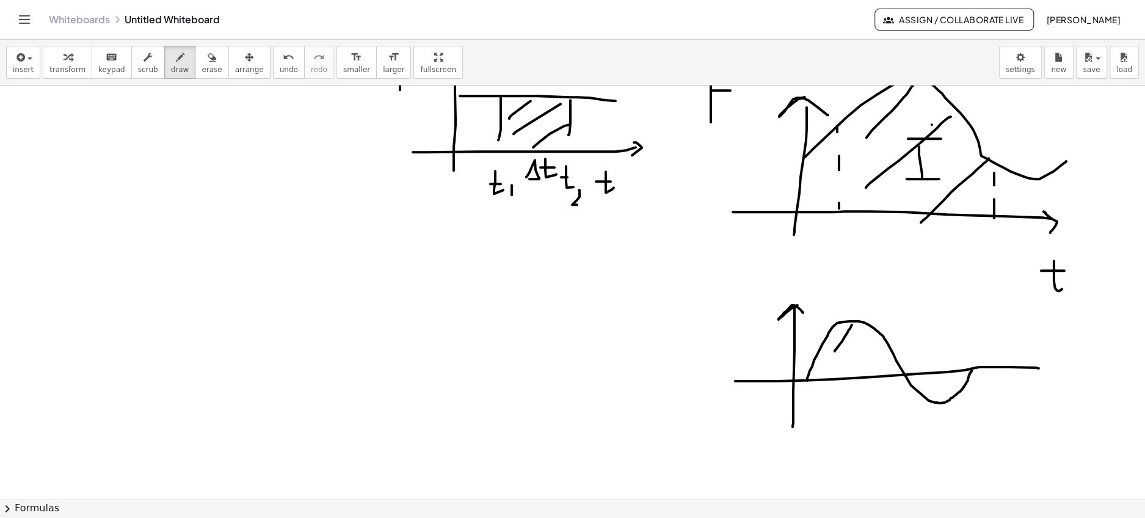
click at [834, 351] on div at bounding box center [572, 308] width 1145 height 991
drag, startPoint x: 874, startPoint y: 331, endPoint x: 855, endPoint y: 367, distance: 40.7
click at [855, 367] on div at bounding box center [572, 308] width 1145 height 991
drag, startPoint x: 889, startPoint y: 355, endPoint x: 882, endPoint y: 367, distance: 13.4
click at [882, 367] on div at bounding box center [572, 308] width 1145 height 991
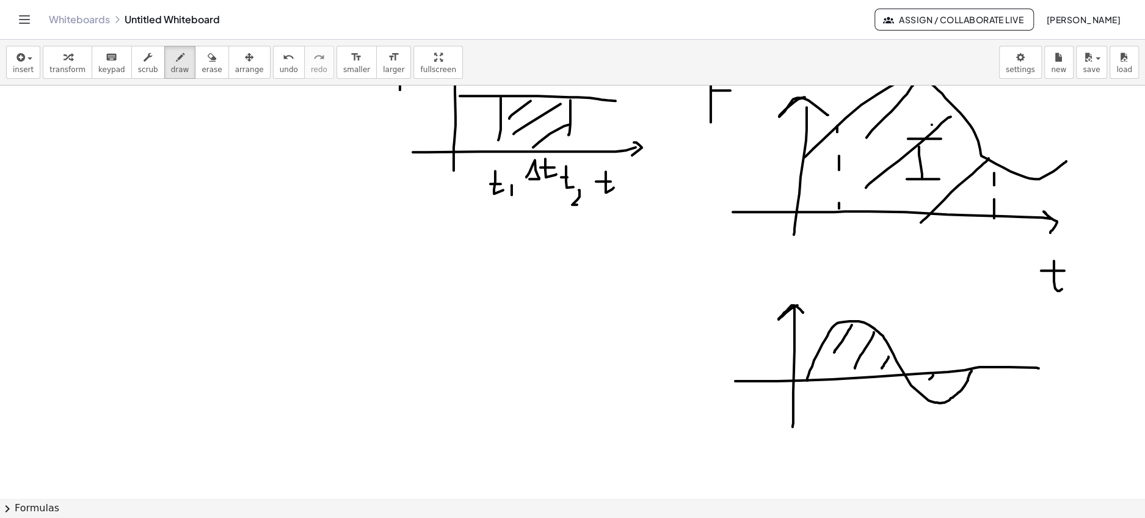
drag, startPoint x: 933, startPoint y: 374, endPoint x: 922, endPoint y: 390, distance: 19.7
click at [922, 390] on div at bounding box center [572, 308] width 1145 height 991
click at [935, 377] on div at bounding box center [572, 308] width 1145 height 991
drag, startPoint x: 962, startPoint y: 372, endPoint x: 943, endPoint y: 396, distance: 30.9
click at [943, 396] on div at bounding box center [572, 308] width 1145 height 991
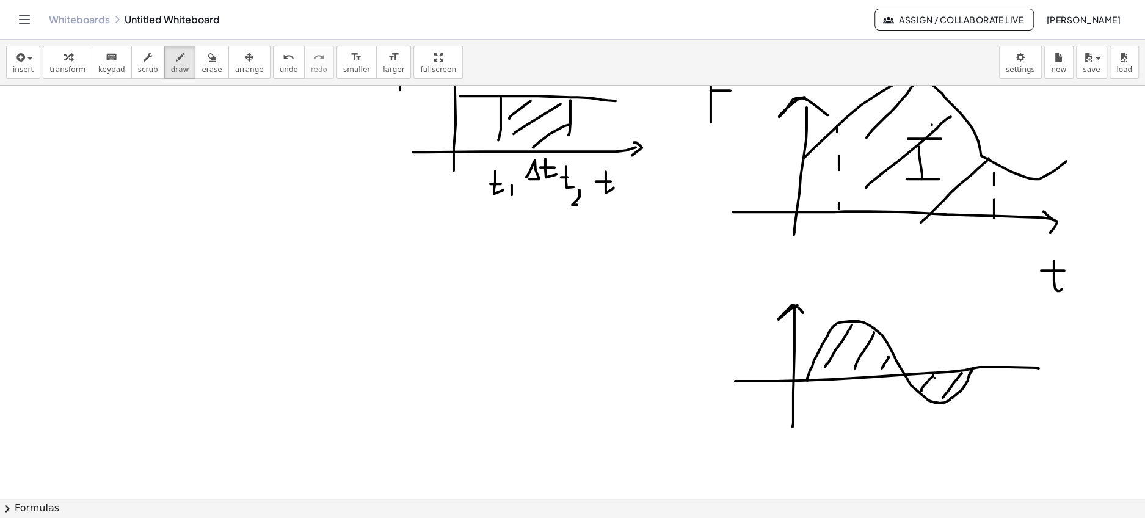
click at [824, 368] on div at bounding box center [572, 308] width 1145 height 991
click at [853, 371] on div at bounding box center [572, 308] width 1145 height 991
click at [822, 373] on div at bounding box center [572, 308] width 1145 height 991
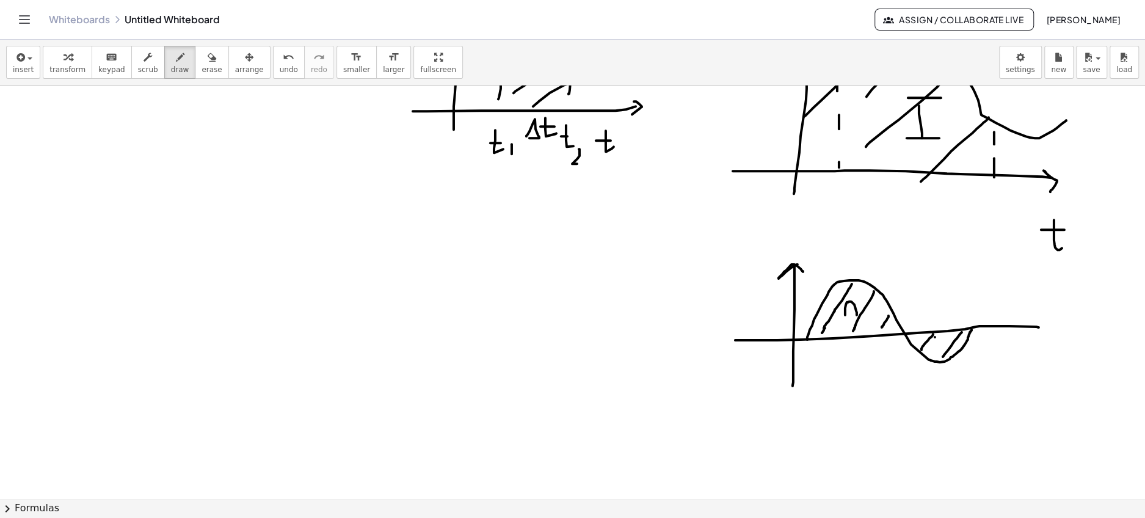
drag, startPoint x: 845, startPoint y: 314, endPoint x: 857, endPoint y: 322, distance: 14.1
click at [857, 322] on div at bounding box center [572, 267] width 1145 height 991
drag, startPoint x: 850, startPoint y: 314, endPoint x: 859, endPoint y: 314, distance: 9.2
click at [859, 314] on div at bounding box center [572, 267] width 1145 height 991
drag, startPoint x: 868, startPoint y: 314, endPoint x: 868, endPoint y: 322, distance: 7.9
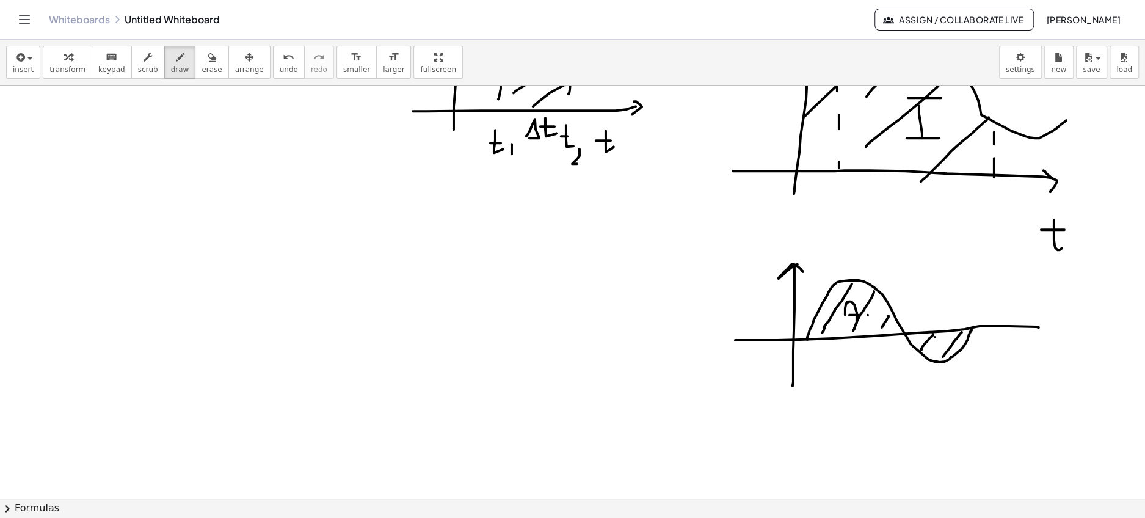
click at [868, 322] on div at bounding box center [572, 267] width 1145 height 991
drag, startPoint x: 933, startPoint y: 356, endPoint x: 945, endPoint y: 354, distance: 12.5
click at [945, 354] on div at bounding box center [572, 267] width 1145 height 991
drag, startPoint x: 930, startPoint y: 350, endPoint x: 941, endPoint y: 350, distance: 11.0
click at [941, 350] on div at bounding box center [572, 267] width 1145 height 991
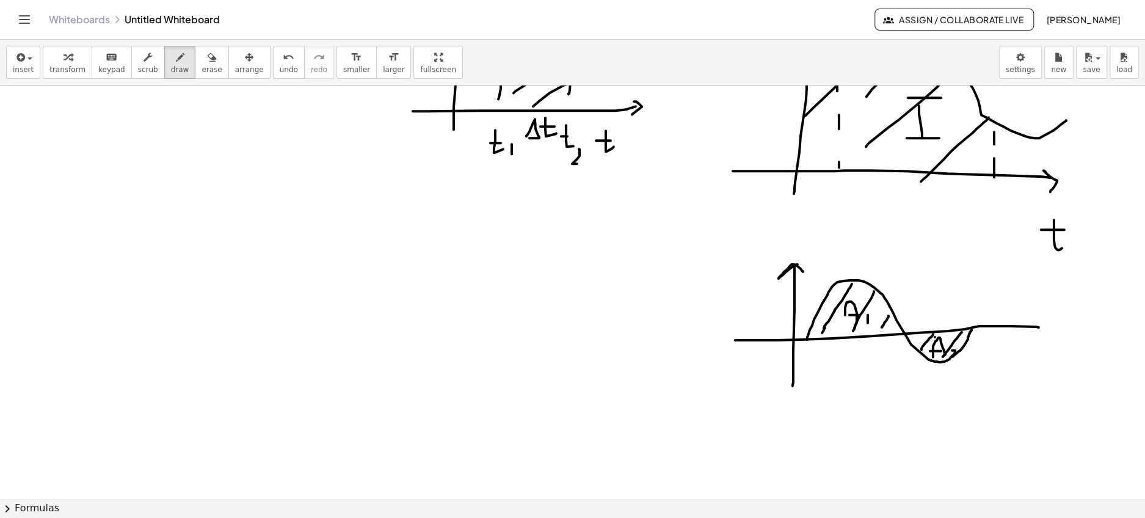
drag, startPoint x: 952, startPoint y: 349, endPoint x: 958, endPoint y: 359, distance: 11.5
click at [958, 359] on div at bounding box center [572, 267] width 1145 height 991
drag, startPoint x: 837, startPoint y: 409, endPoint x: 837, endPoint y: 427, distance: 17.7
click at [837, 427] on div at bounding box center [572, 267] width 1145 height 991
drag, startPoint x: 826, startPoint y: 427, endPoint x: 845, endPoint y: 427, distance: 18.3
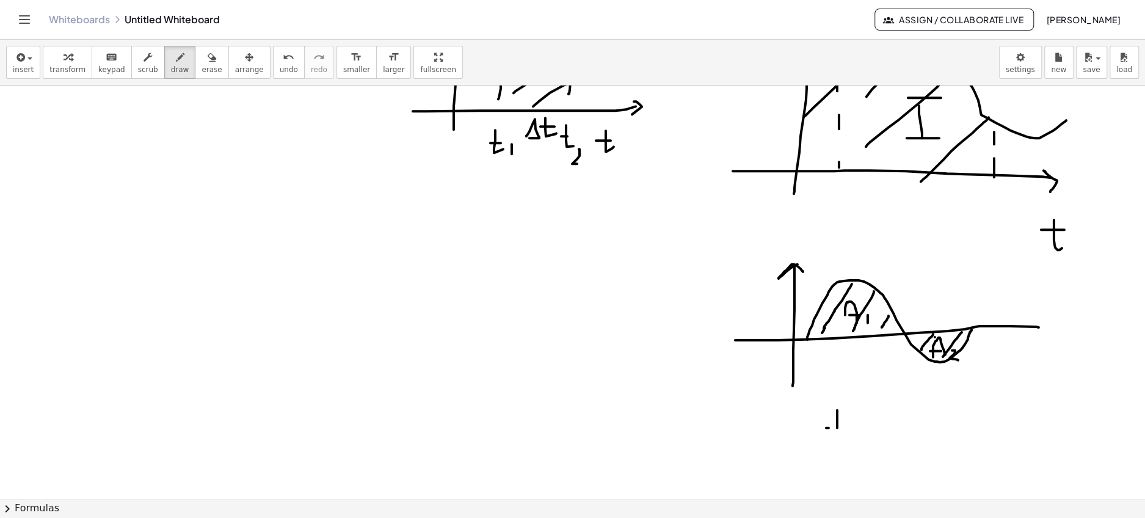
click at [845, 427] on div at bounding box center [572, 267] width 1145 height 991
drag, startPoint x: 831, startPoint y: 406, endPoint x: 843, endPoint y: 406, distance: 12.8
click at [843, 406] on div at bounding box center [572, 267] width 1145 height 991
drag, startPoint x: 873, startPoint y: 416, endPoint x: 884, endPoint y: 416, distance: 11.6
click at [884, 416] on div at bounding box center [572, 267] width 1145 height 991
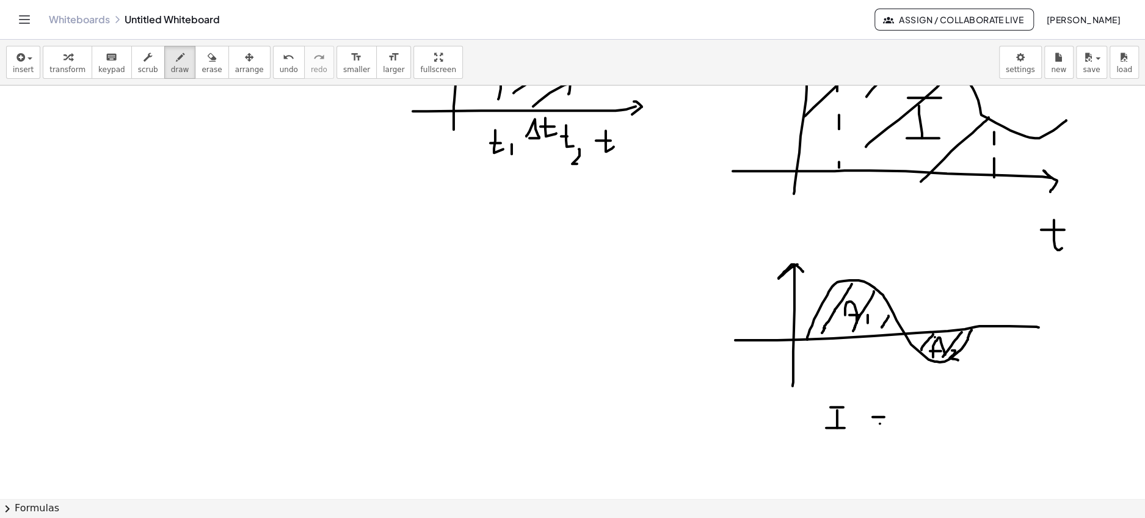
drag, startPoint x: 880, startPoint y: 423, endPoint x: 891, endPoint y: 423, distance: 11.0
click at [891, 423] on div at bounding box center [572, 267] width 1145 height 991
drag, startPoint x: 909, startPoint y: 425, endPoint x: 923, endPoint y: 422, distance: 15.0
click at [923, 422] on div at bounding box center [572, 267] width 1145 height 991
drag, startPoint x: 908, startPoint y: 416, endPoint x: 924, endPoint y: 416, distance: 16.5
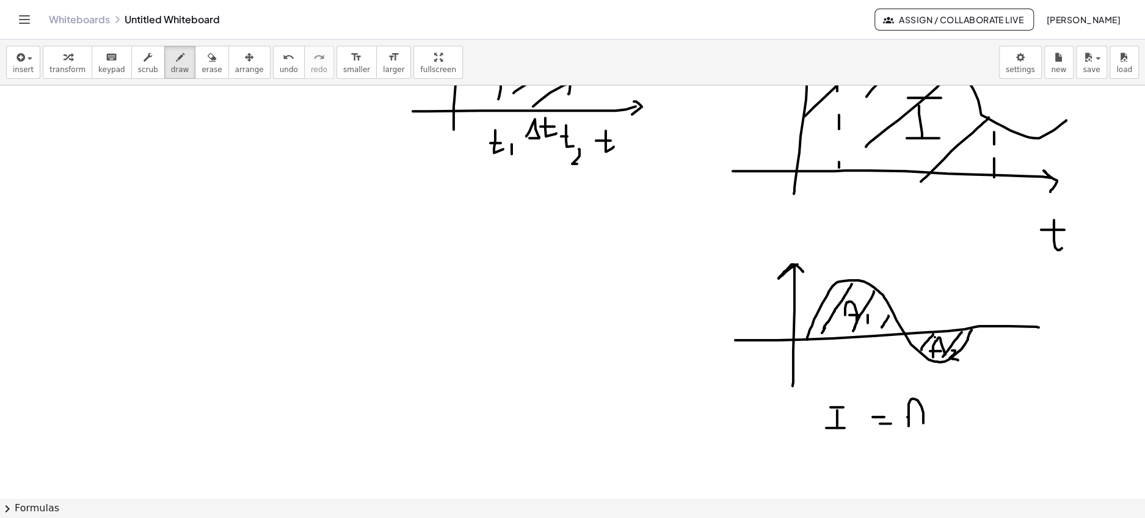
click at [924, 416] on div at bounding box center [572, 267] width 1145 height 991
drag, startPoint x: 936, startPoint y: 416, endPoint x: 936, endPoint y: 424, distance: 7.9
click at [936, 424] on div at bounding box center [572, 267] width 1145 height 991
drag, startPoint x: 958, startPoint y: 417, endPoint x: 977, endPoint y: 417, distance: 18.9
click at [977, 417] on div at bounding box center [572, 267] width 1145 height 991
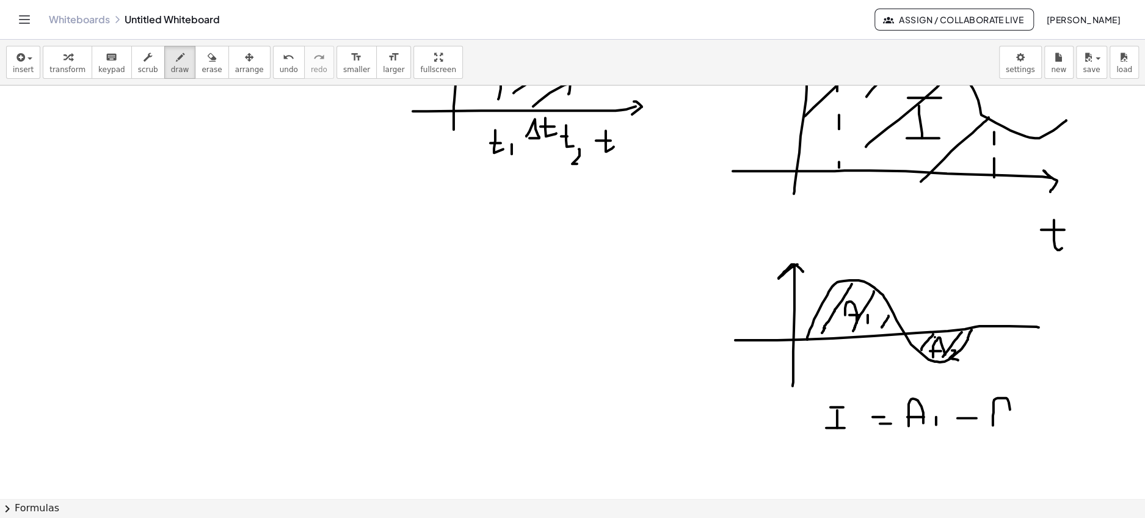
drag, startPoint x: 993, startPoint y: 424, endPoint x: 1011, endPoint y: 423, distance: 17.8
click at [1011, 423] on div at bounding box center [572, 267] width 1145 height 991
drag, startPoint x: 988, startPoint y: 413, endPoint x: 1008, endPoint y: 413, distance: 19.5
click at [1008, 413] on div at bounding box center [572, 267] width 1145 height 991
drag, startPoint x: 1028, startPoint y: 417, endPoint x: 1040, endPoint y: 438, distance: 24.6
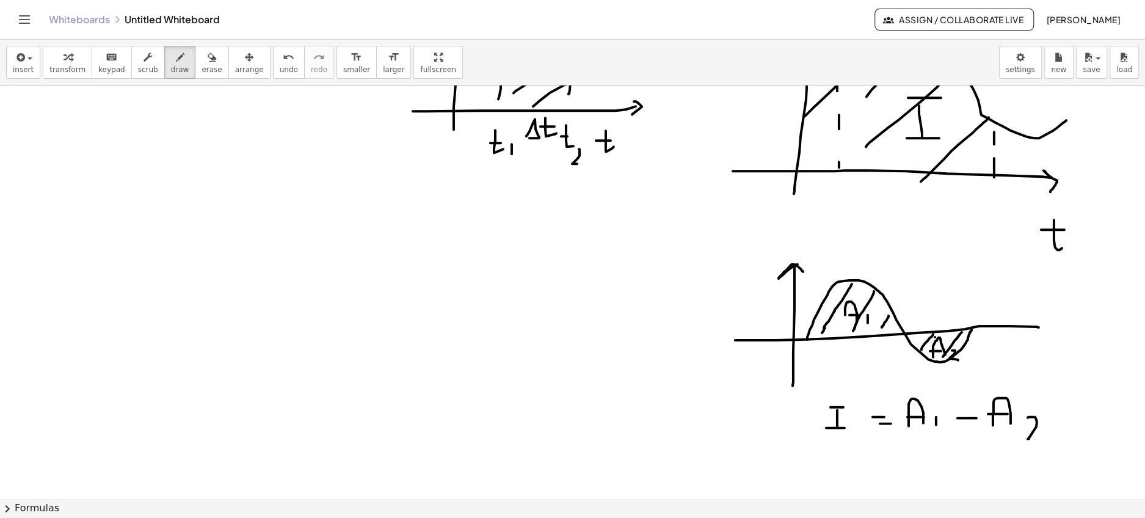
click at [1040, 438] on div at bounding box center [572, 267] width 1145 height 991
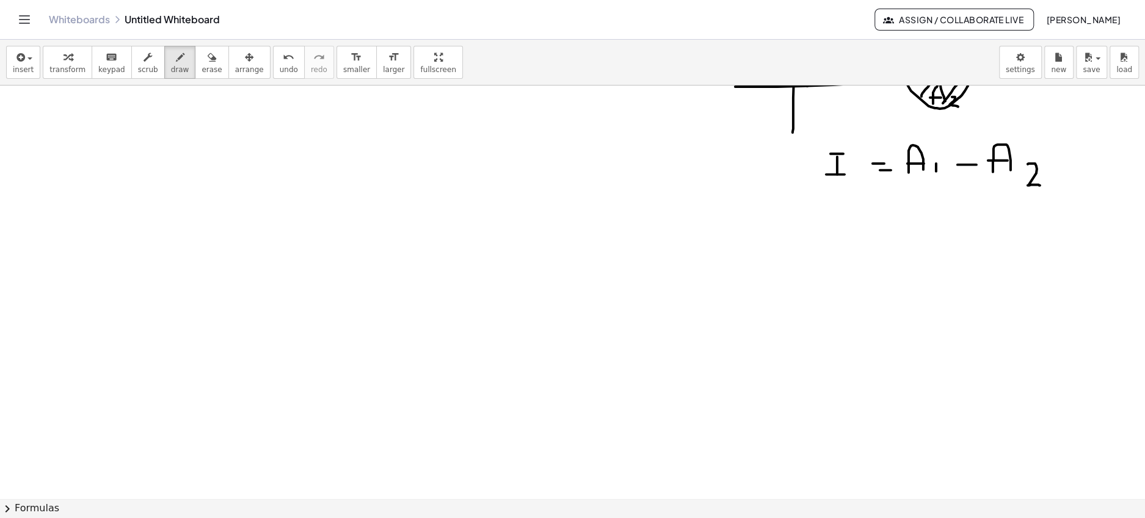
scroll to position [579, 0]
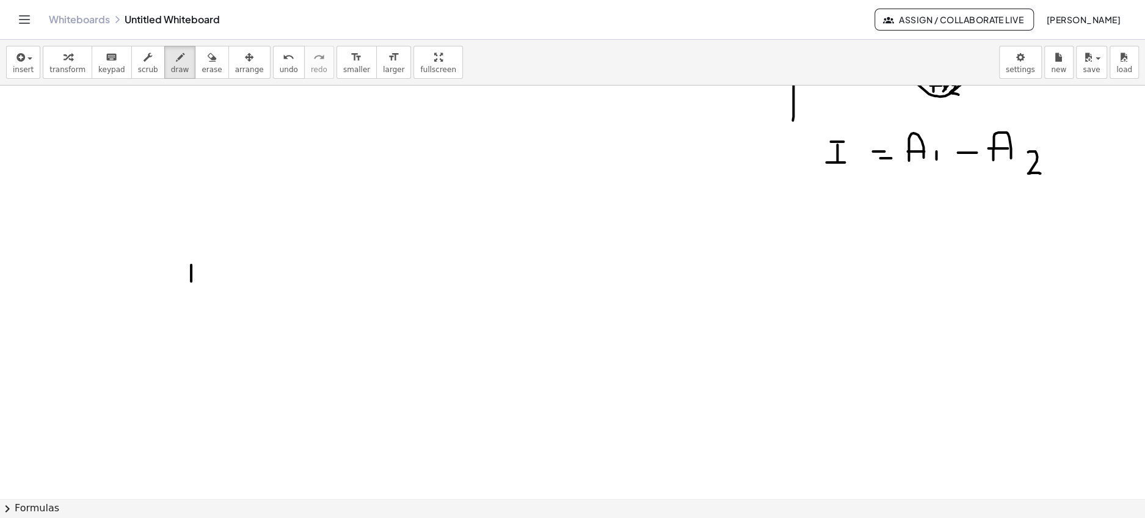
drag, startPoint x: 191, startPoint y: 264, endPoint x: 191, endPoint y: 296, distance: 32.4
click at [191, 296] on div at bounding box center [572, 127] width 1145 height 1241
drag, startPoint x: 178, startPoint y: 297, endPoint x: 205, endPoint y: 297, distance: 26.9
click at [205, 297] on div at bounding box center [572, 127] width 1145 height 1241
drag, startPoint x: 179, startPoint y: 264, endPoint x: 200, endPoint y: 264, distance: 21.4
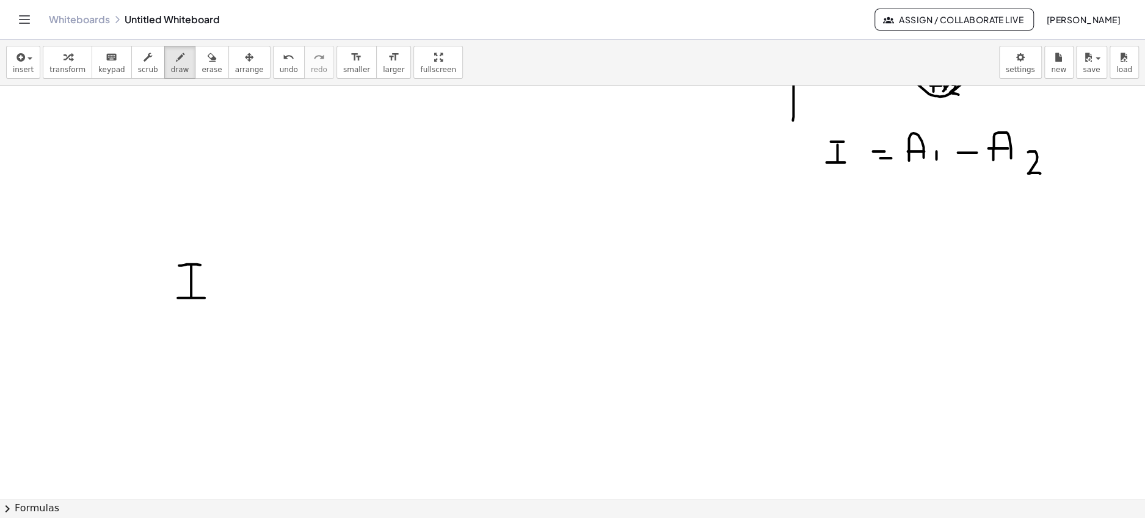
click at [200, 264] on div at bounding box center [572, 127] width 1145 height 1241
drag, startPoint x: 242, startPoint y: 286, endPoint x: 257, endPoint y: 286, distance: 15.3
click at [257, 286] on div at bounding box center [572, 127] width 1145 height 1241
drag, startPoint x: 246, startPoint y: 294, endPoint x: 260, endPoint y: 294, distance: 14.7
click at [260, 294] on div at bounding box center [572, 127] width 1145 height 1241
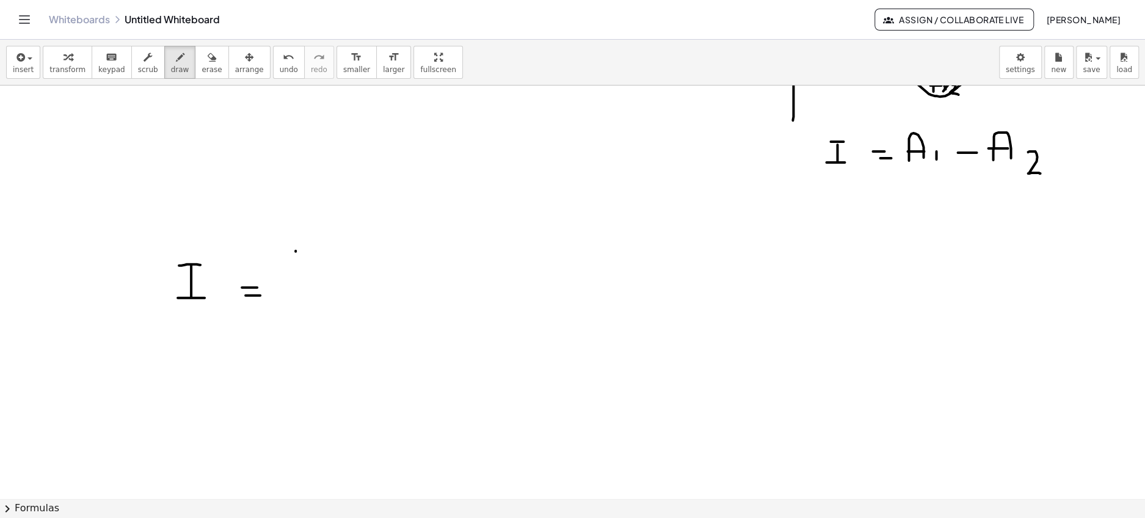
drag, startPoint x: 296, startPoint y: 250, endPoint x: 296, endPoint y: 298, distance: 48.2
click at [296, 298] on div at bounding box center [572, 127] width 1145 height 1241
drag, startPoint x: 293, startPoint y: 261, endPoint x: 320, endPoint y: 261, distance: 26.9
click at [321, 261] on div at bounding box center [572, 127] width 1145 height 1241
drag, startPoint x: 296, startPoint y: 275, endPoint x: 316, endPoint y: 275, distance: 20.8
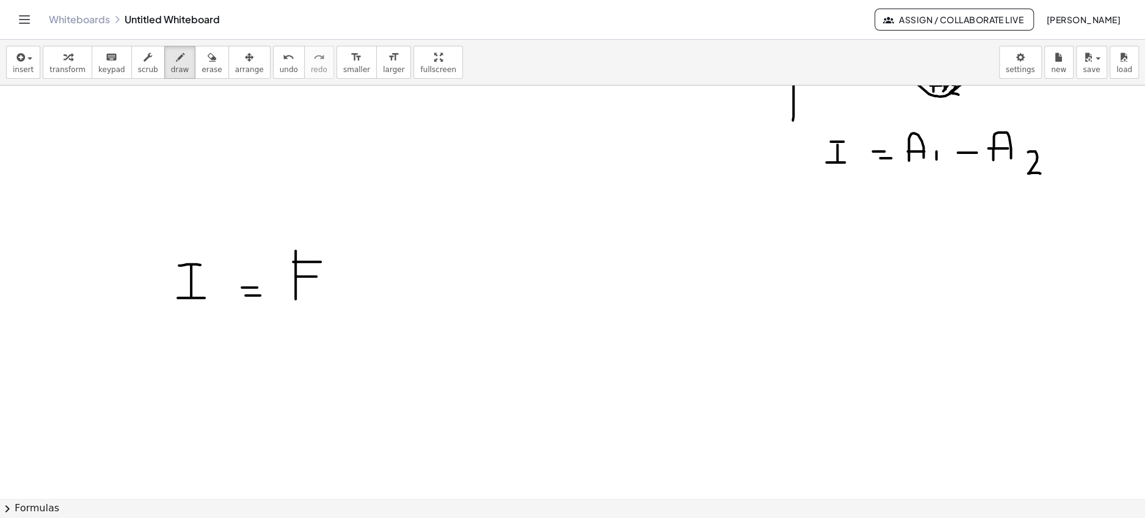
click at [316, 275] on div at bounding box center [572, 127] width 1145 height 1241
click at [326, 294] on div at bounding box center [572, 127] width 1145 height 1241
drag, startPoint x: 346, startPoint y: 306, endPoint x: 354, endPoint y: 307, distance: 8.0
click at [354, 307] on div at bounding box center [572, 127] width 1145 height 1241
drag, startPoint x: 371, startPoint y: 283, endPoint x: 380, endPoint y: 308, distance: 27.2
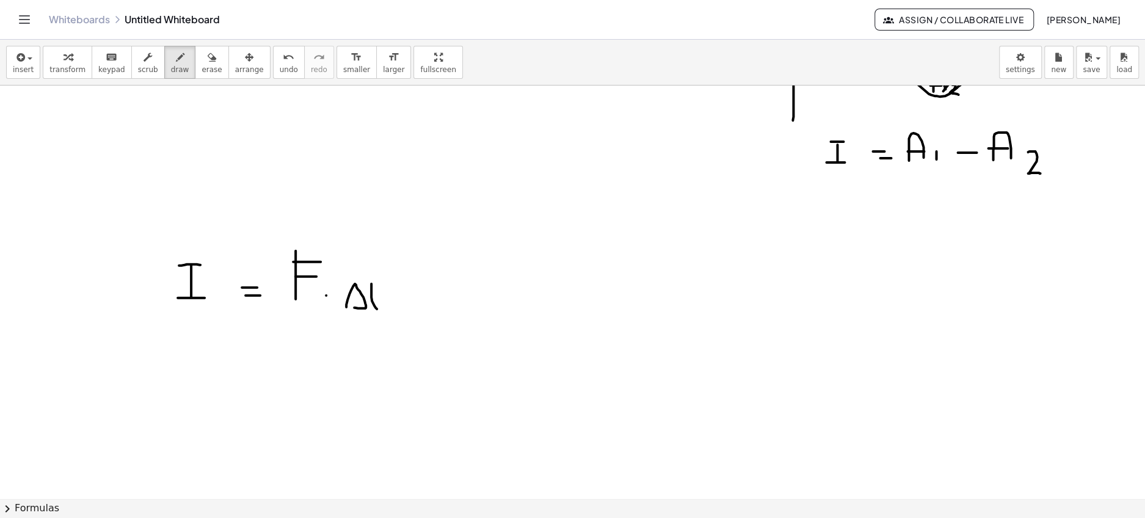
click at [380, 308] on div at bounding box center [572, 127] width 1145 height 1241
drag, startPoint x: 373, startPoint y: 293, endPoint x: 380, endPoint y: 293, distance: 7.9
click at [380, 293] on div at bounding box center [572, 127] width 1145 height 1241
drag, startPoint x: 421, startPoint y: 293, endPoint x: 435, endPoint y: 293, distance: 13.4
click at [435, 293] on div at bounding box center [572, 127] width 1145 height 1241
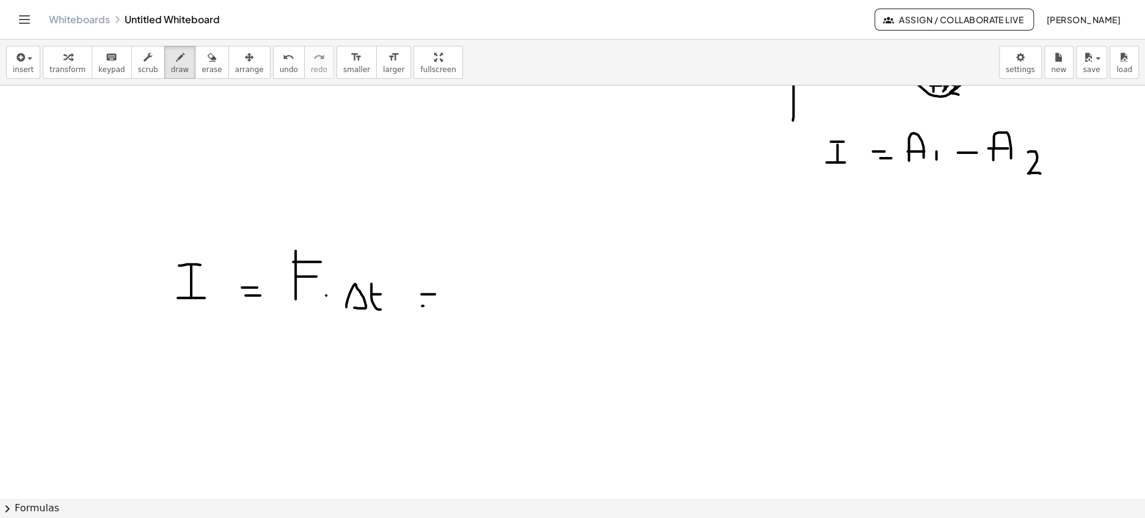
click at [436, 305] on div at bounding box center [572, 127] width 1145 height 1241
click at [458, 310] on div at bounding box center [572, 127] width 1145 height 1241
click at [497, 298] on div at bounding box center [572, 127] width 1145 height 1241
click at [489, 329] on div at bounding box center [572, 127] width 1145 height 1241
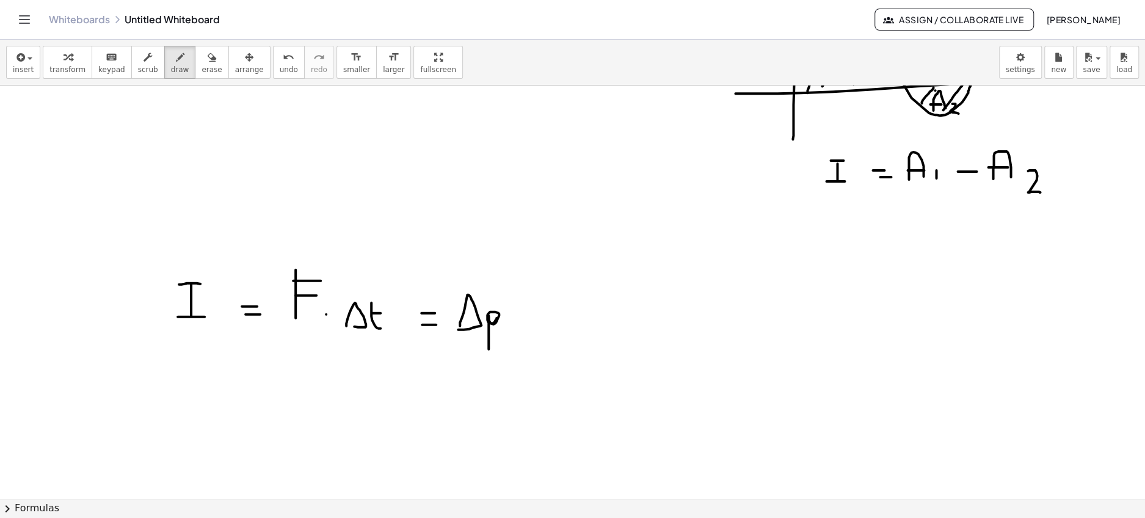
scroll to position [569, 0]
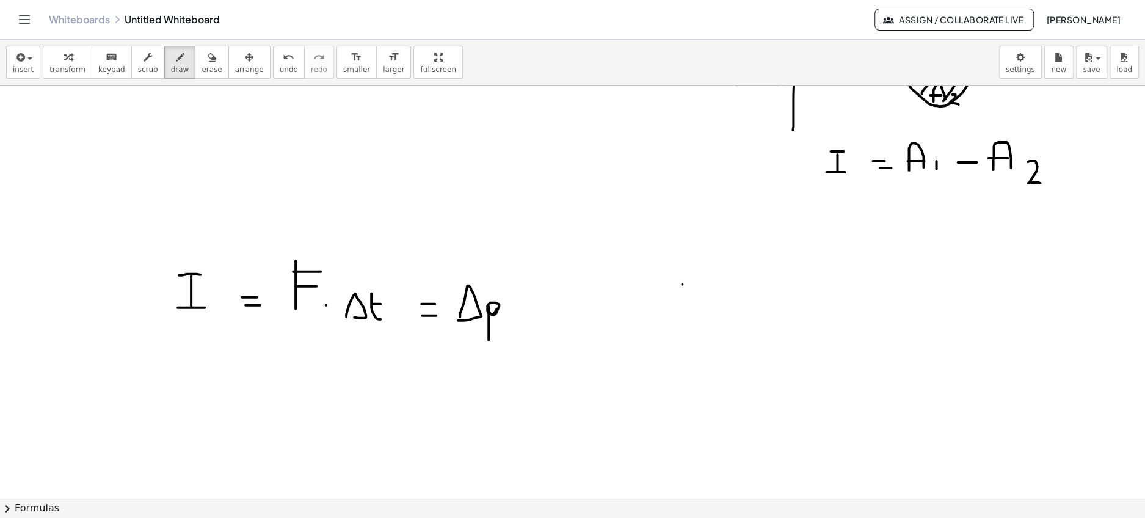
click at [682, 319] on div at bounding box center [572, 136] width 1145 height 1241
click at [703, 292] on div at bounding box center [572, 136] width 1145 height 1241
click at [700, 304] on div at bounding box center [572, 136] width 1145 height 1241
click at [745, 313] on div at bounding box center [572, 136] width 1145 height 1241
click at [746, 321] on div at bounding box center [572, 136] width 1145 height 1241
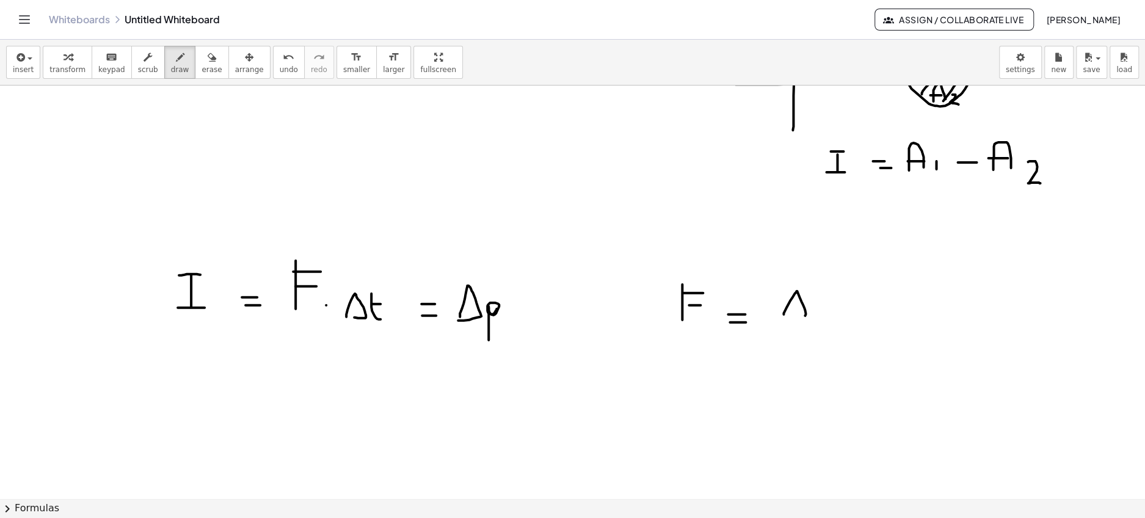
click at [788, 315] on div at bounding box center [572, 136] width 1145 height 1241
click at [819, 313] on div at bounding box center [572, 136] width 1145 height 1241
click at [824, 322] on div at bounding box center [572, 136] width 1145 height 1241
click at [788, 365] on div at bounding box center [572, 136] width 1145 height 1241
click at [827, 365] on div at bounding box center [572, 136] width 1145 height 1241
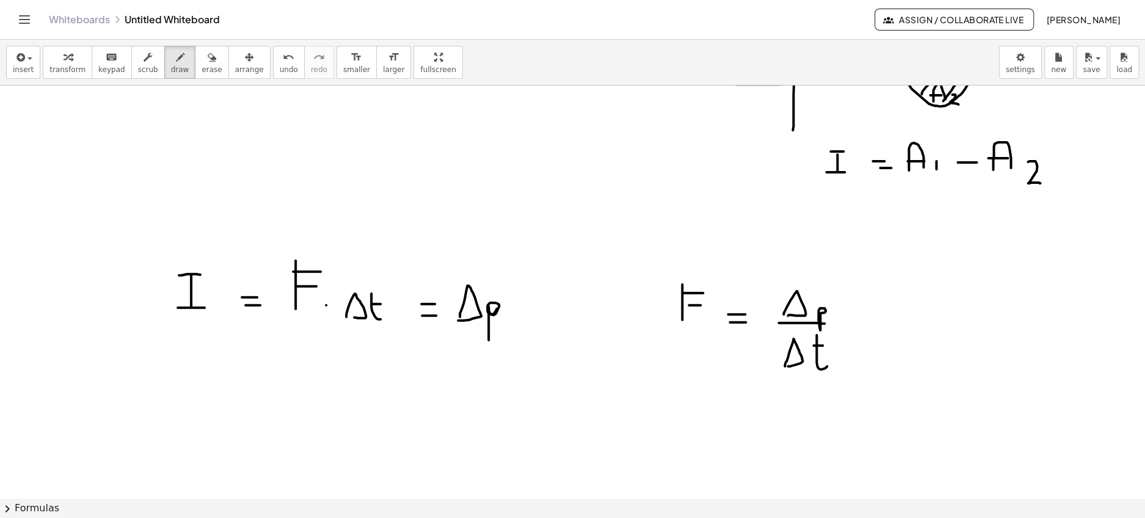
click at [823, 344] on div at bounding box center [572, 136] width 1145 height 1241
click at [871, 317] on div at bounding box center [572, 136] width 1145 height 1241
click at [868, 325] on div at bounding box center [572, 136] width 1145 height 1241
click at [930, 312] on div at bounding box center [572, 136] width 1145 height 1241
click at [942, 318] on div at bounding box center [572, 136] width 1145 height 1241
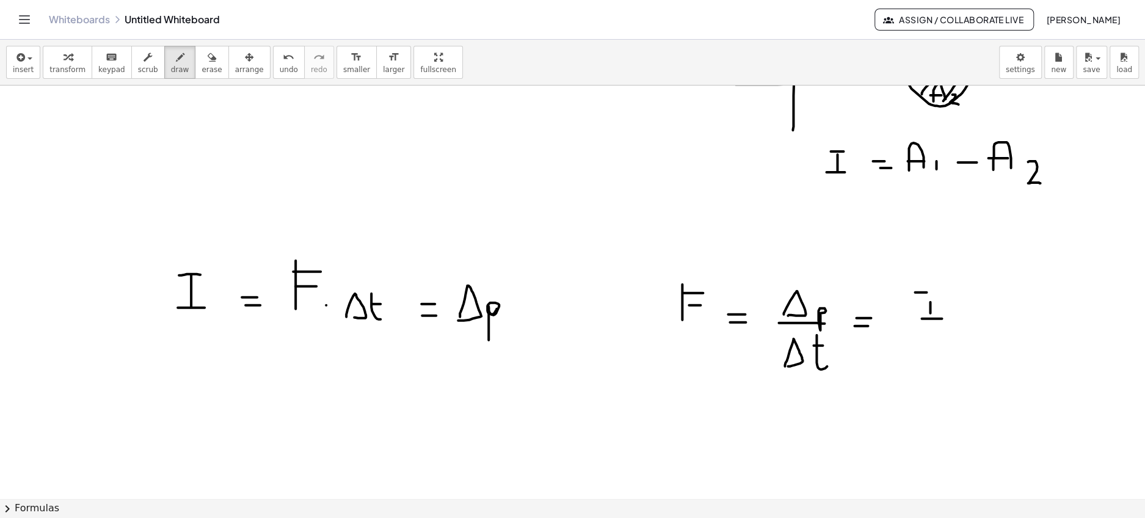
click at [956, 292] on div at bounding box center [572, 136] width 1145 height 1241
click at [961, 327] on div at bounding box center [572, 136] width 1145 height 1241
click at [919, 366] on div at bounding box center [572, 136] width 1145 height 1241
click at [960, 366] on div at bounding box center [572, 136] width 1145 height 1241
click at [960, 355] on div at bounding box center [572, 136] width 1145 height 1241
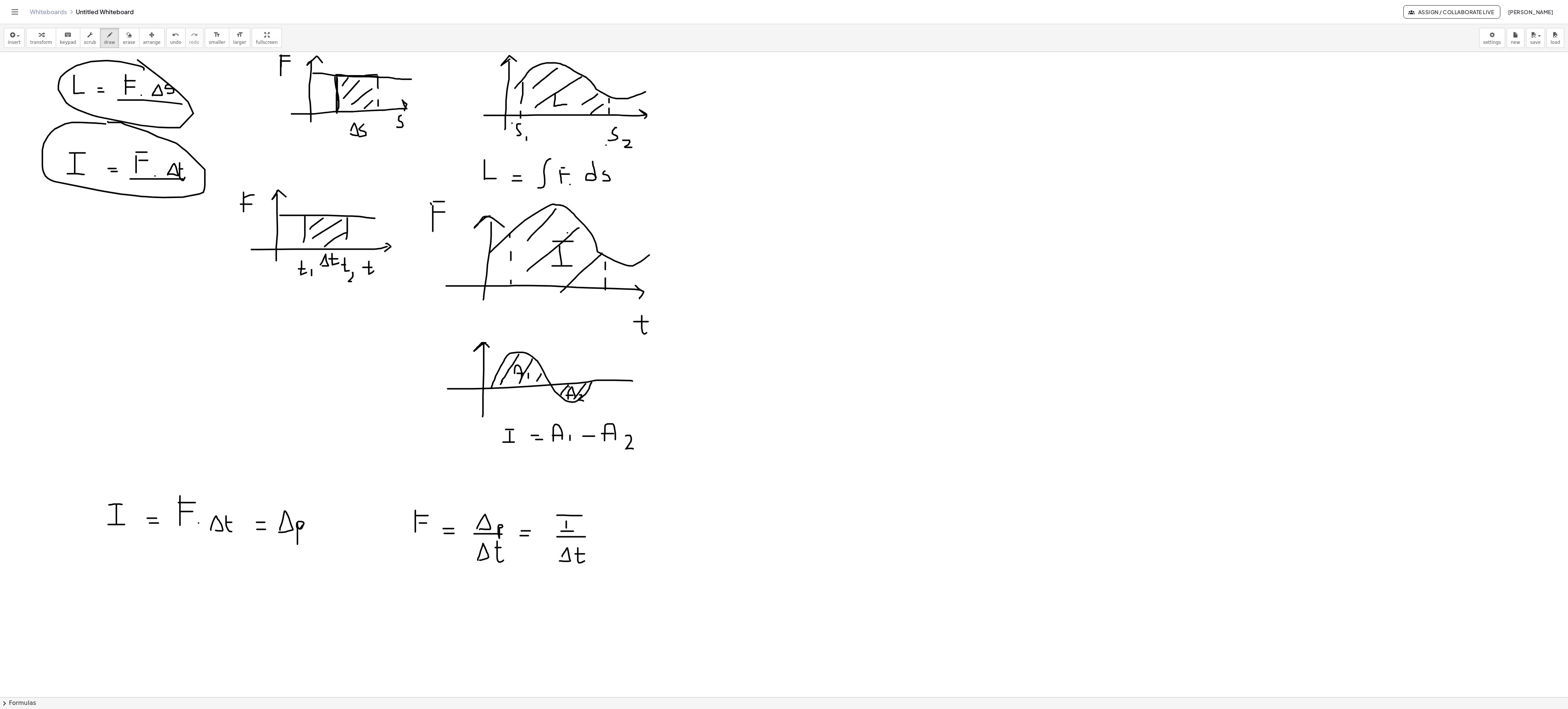
scroll to position [0, 0]
